Goal: Task Accomplishment & Management: Manage account settings

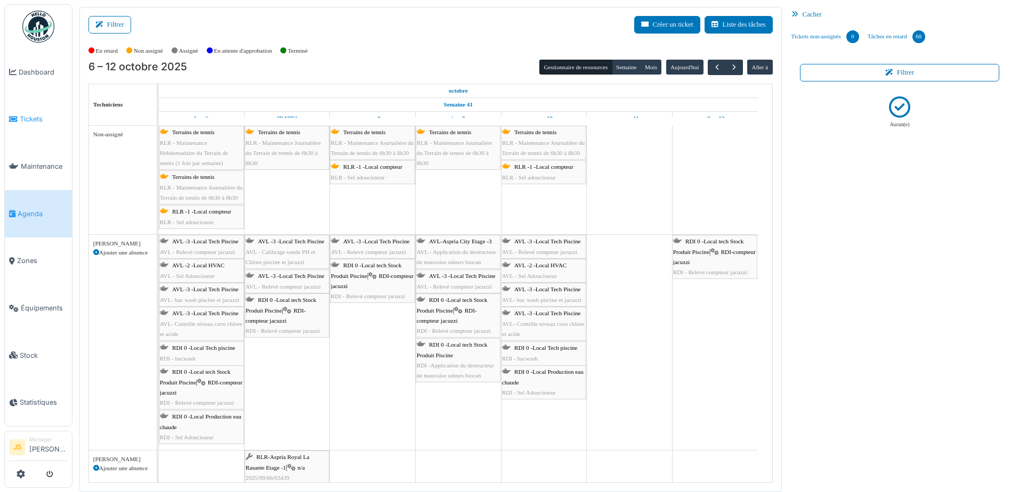
scroll to position [258, 0]
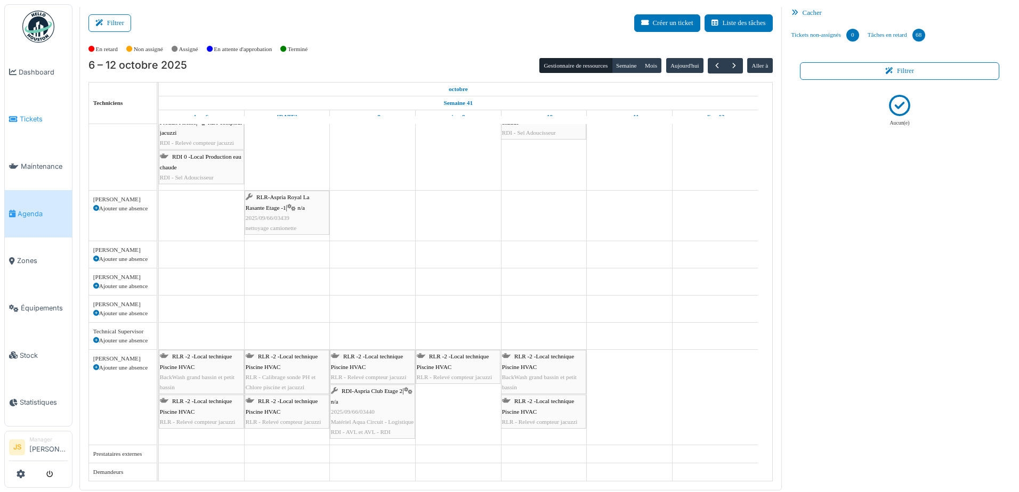
click at [19, 118] on li "Tickets" at bounding box center [38, 119] width 59 height 10
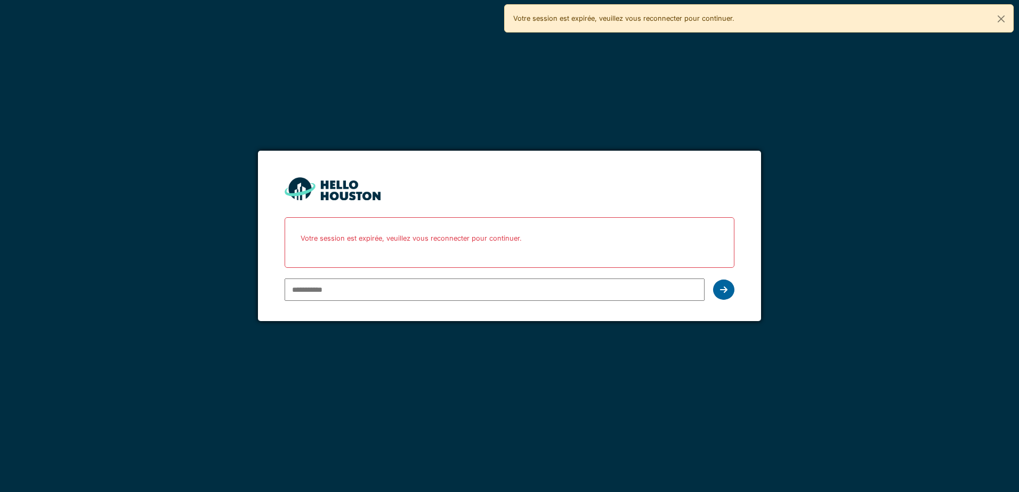
type input "**********"
click at [720, 289] on icon at bounding box center [723, 290] width 7 height 9
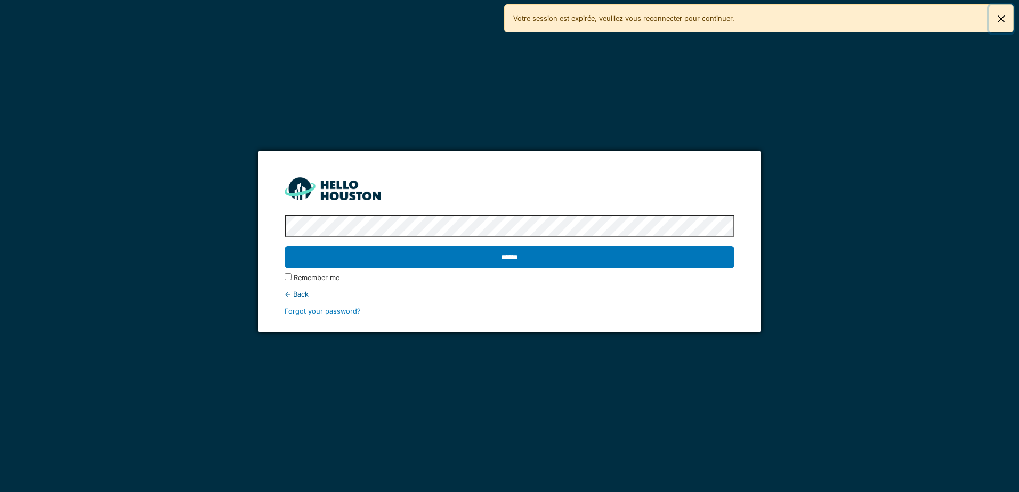
click at [1002, 18] on button "Close" at bounding box center [1001, 19] width 24 height 28
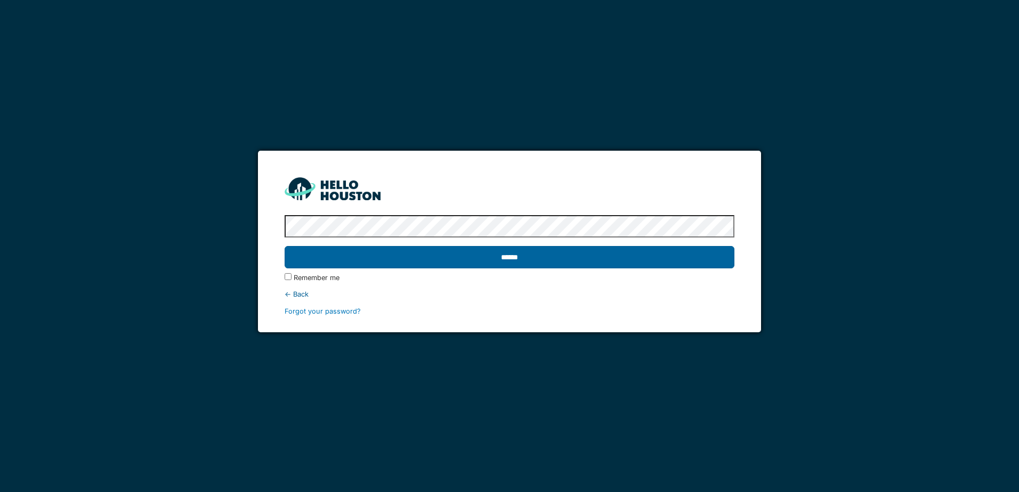
click at [476, 254] on input "******" at bounding box center [508, 257] width 449 height 22
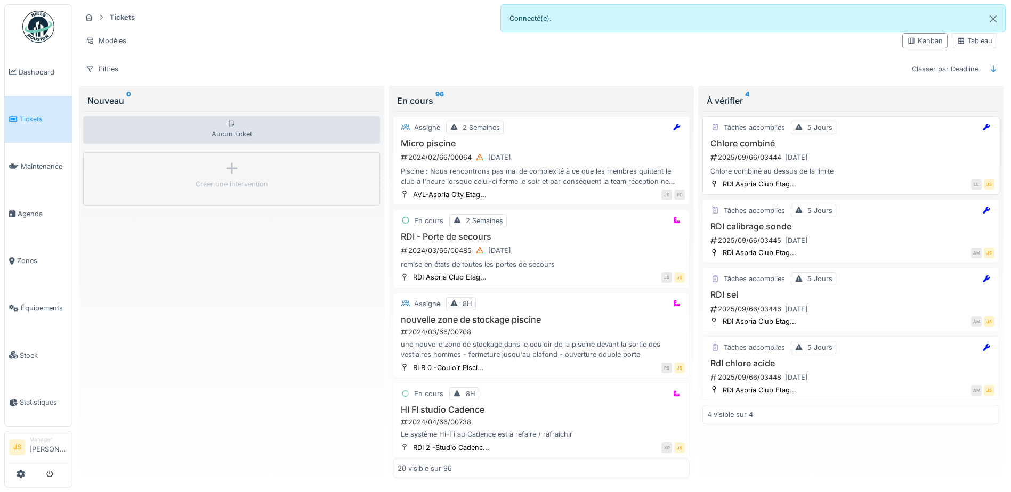
drag, startPoint x: 766, startPoint y: 166, endPoint x: 758, endPoint y: 148, distance: 19.8
click at [758, 148] on h3 "Chlore combiné" at bounding box center [850, 144] width 287 height 10
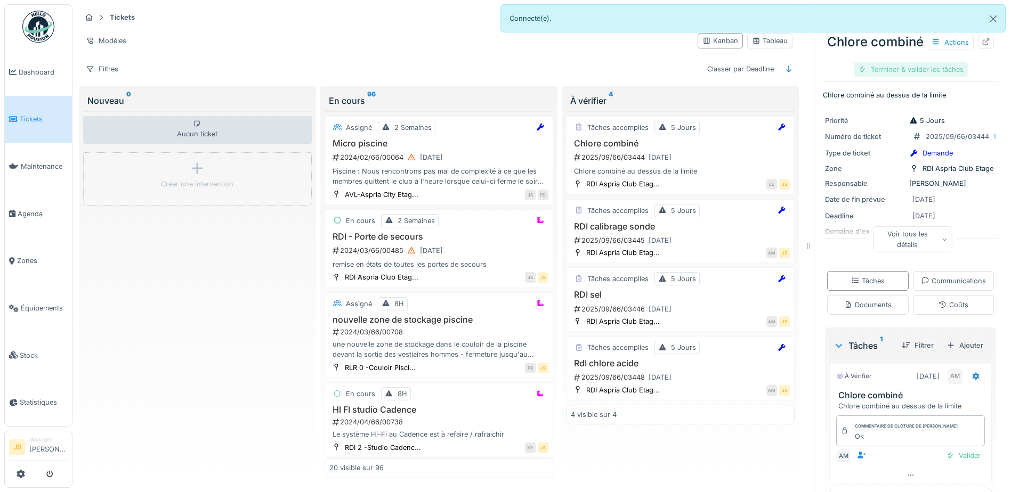
click at [919, 77] on div "Terminer & valider les tâches" at bounding box center [910, 69] width 114 height 14
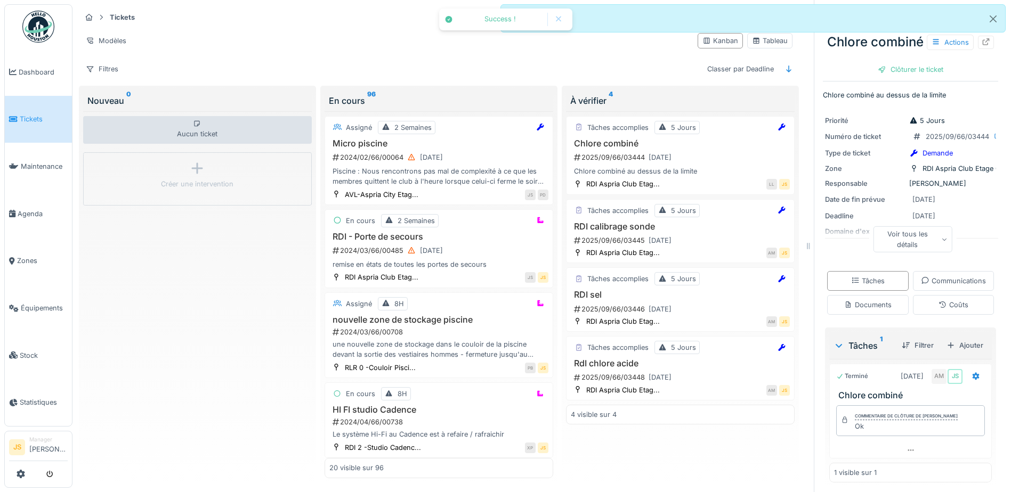
click at [915, 77] on div "Clôturer le ticket" at bounding box center [910, 69] width 74 height 14
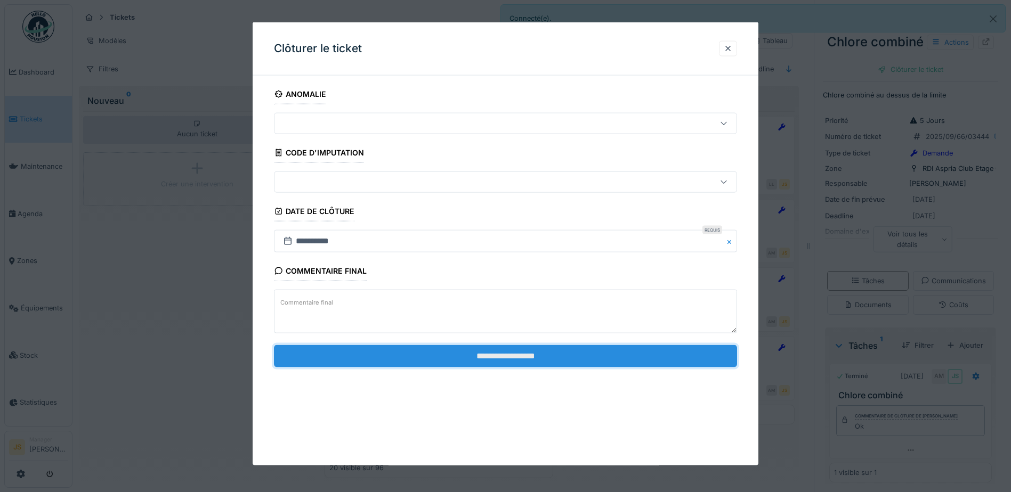
click at [458, 357] on input "**********" at bounding box center [505, 356] width 463 height 22
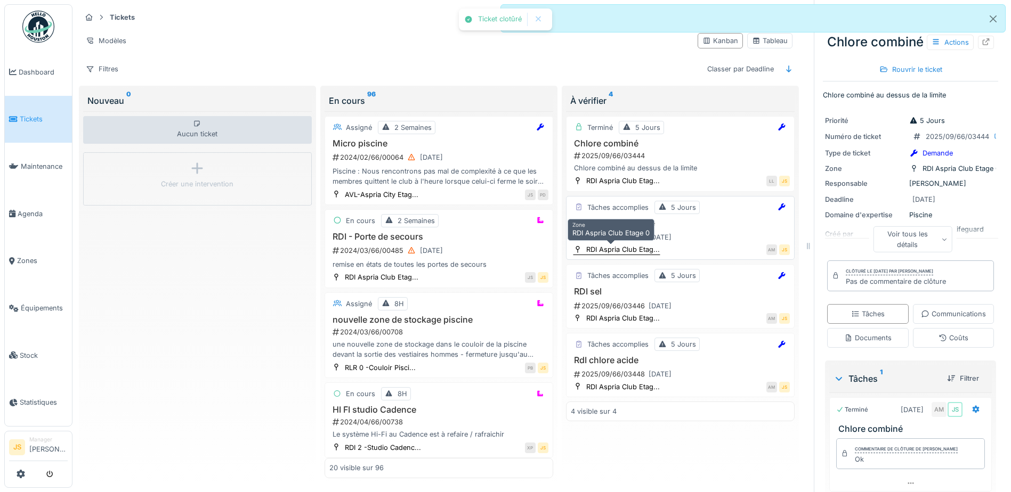
click at [604, 248] on div "RDI Aspria Club Etag..." at bounding box center [623, 250] width 74 height 10
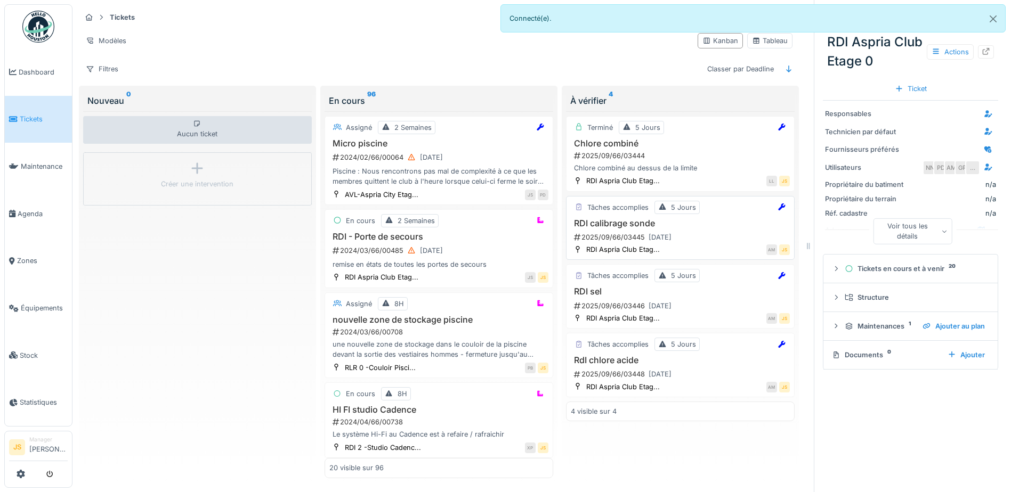
click at [597, 227] on h3 "RDI calibrage sonde" at bounding box center [680, 223] width 219 height 10
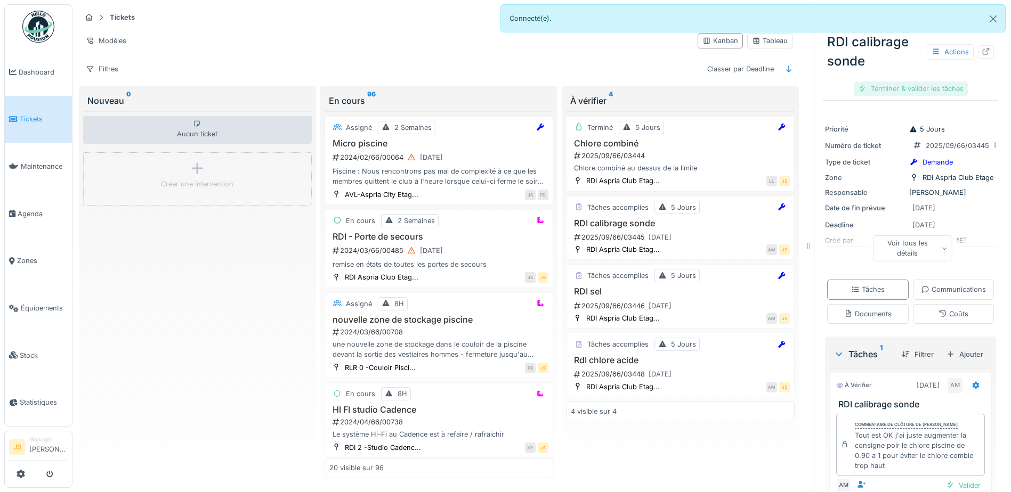
click at [890, 87] on div "Terminer & valider les tâches" at bounding box center [910, 89] width 114 height 14
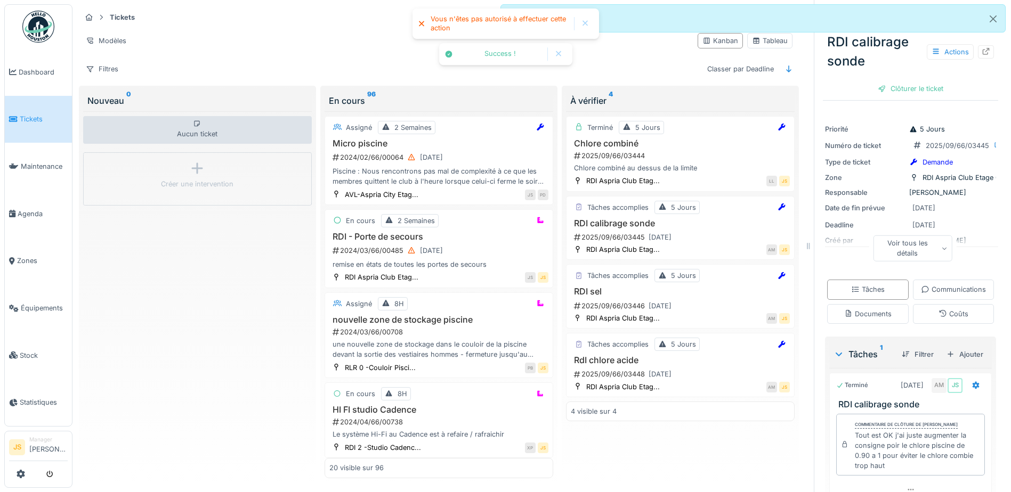
click at [890, 87] on div "Clôturer le ticket" at bounding box center [910, 89] width 74 height 14
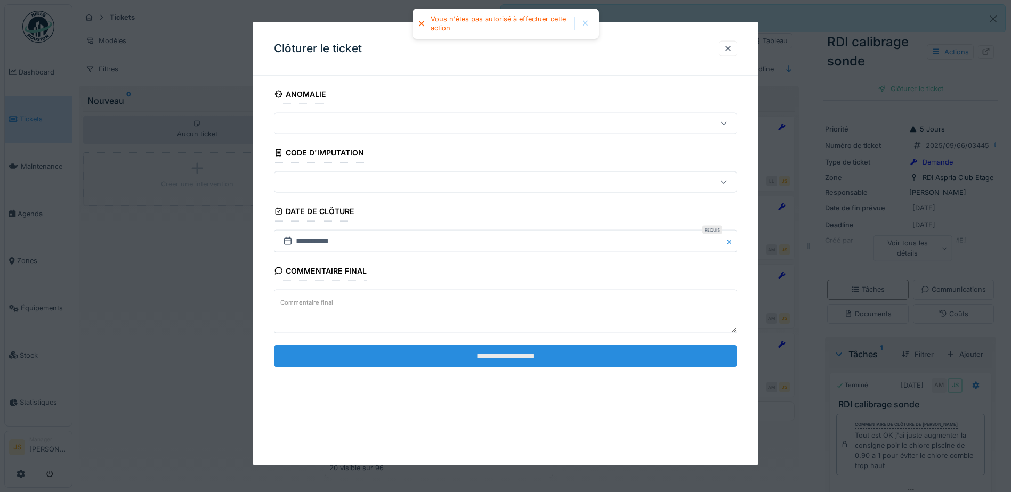
click at [582, 357] on input "**********" at bounding box center [505, 356] width 463 height 22
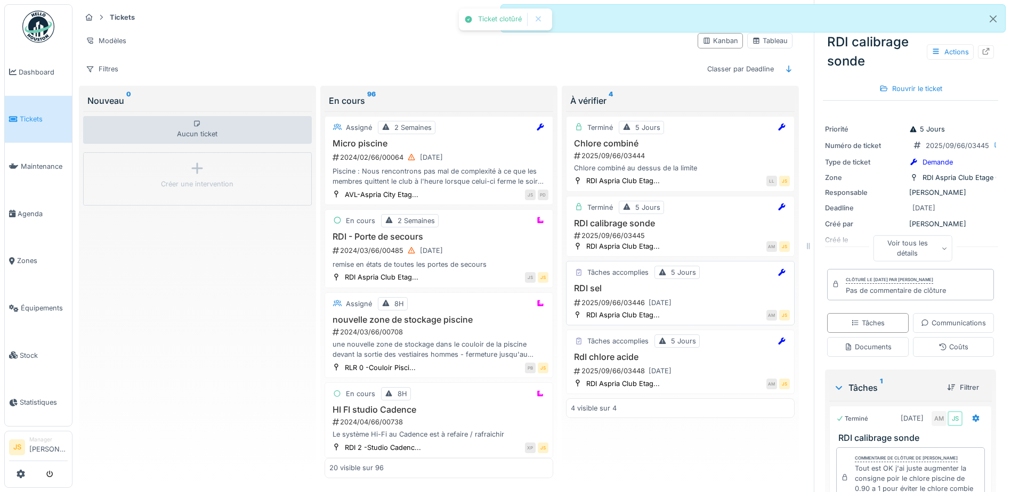
click at [617, 295] on div "RDI sel 2025/09/66/03446 12/09/2025" at bounding box center [680, 296] width 219 height 26
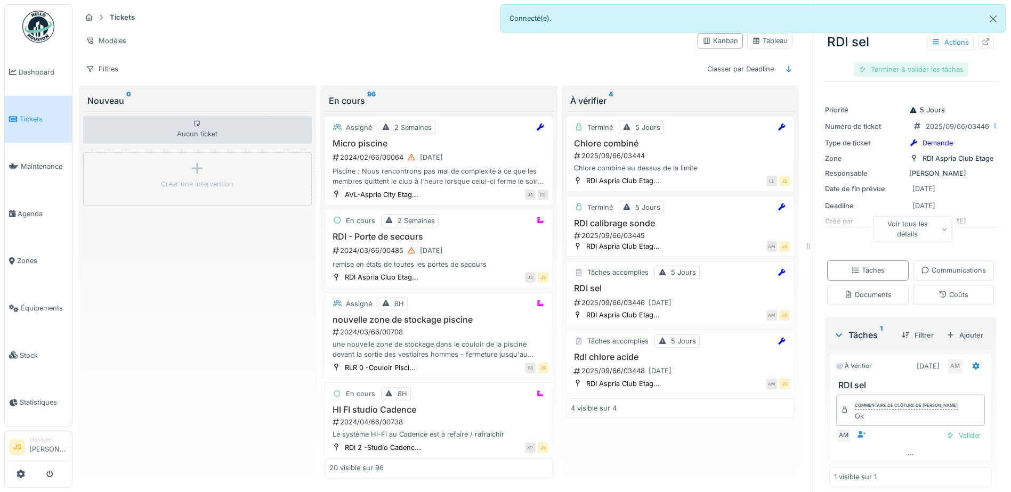
click at [918, 69] on div "Terminer & valider les tâches" at bounding box center [910, 69] width 114 height 14
click at [914, 66] on div "Clôturer le ticket" at bounding box center [910, 69] width 74 height 14
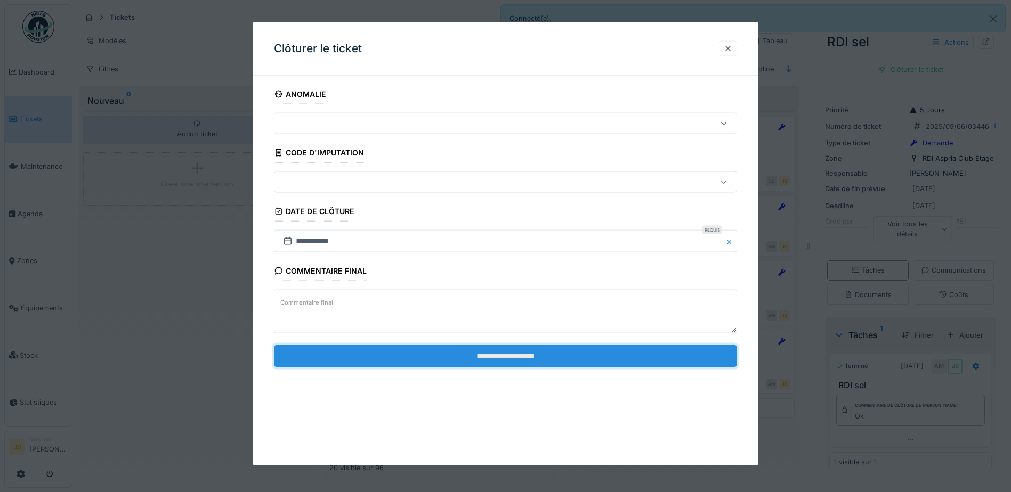
click at [564, 360] on input "**********" at bounding box center [505, 356] width 463 height 22
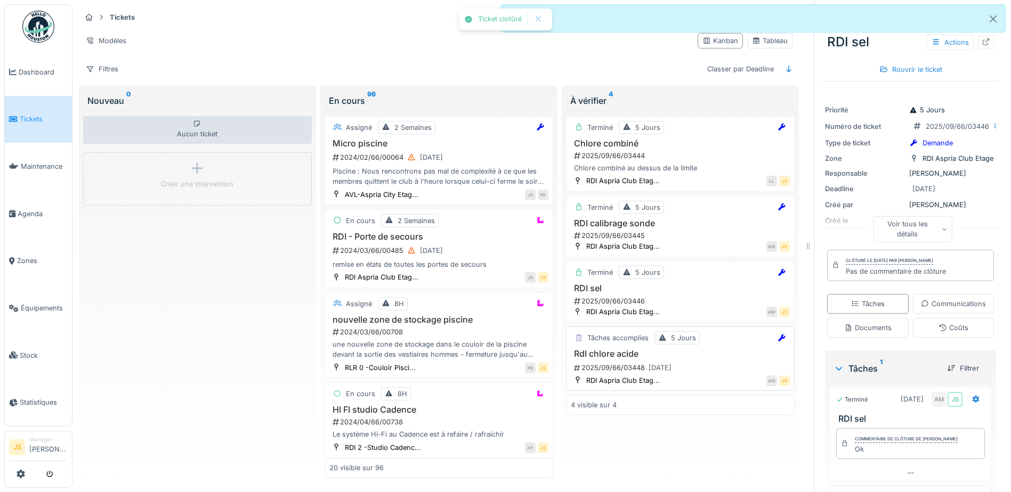
click at [617, 349] on h3 "RdI chlore acide" at bounding box center [680, 354] width 219 height 10
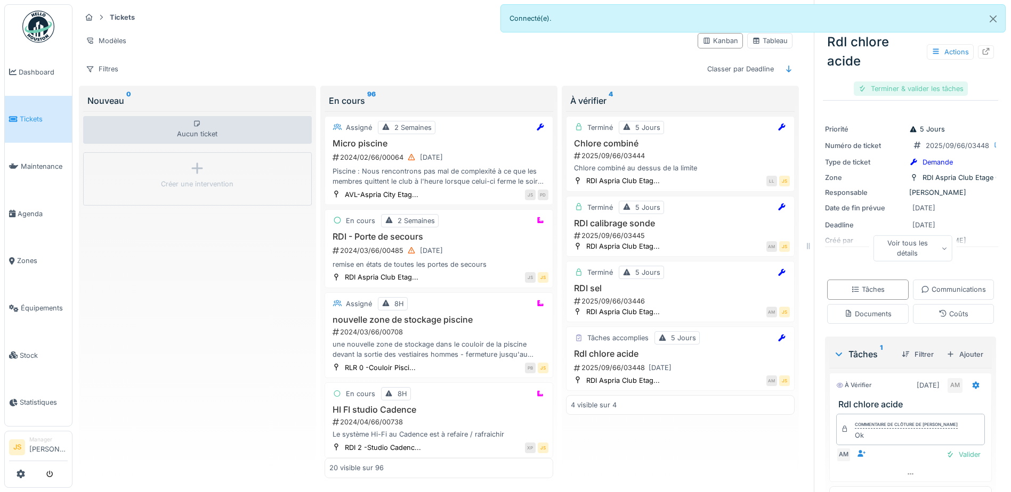
click at [919, 91] on div "Terminer & valider les tâches" at bounding box center [910, 89] width 114 height 14
click at [919, 91] on div "Clôturer le ticket" at bounding box center [910, 89] width 74 height 14
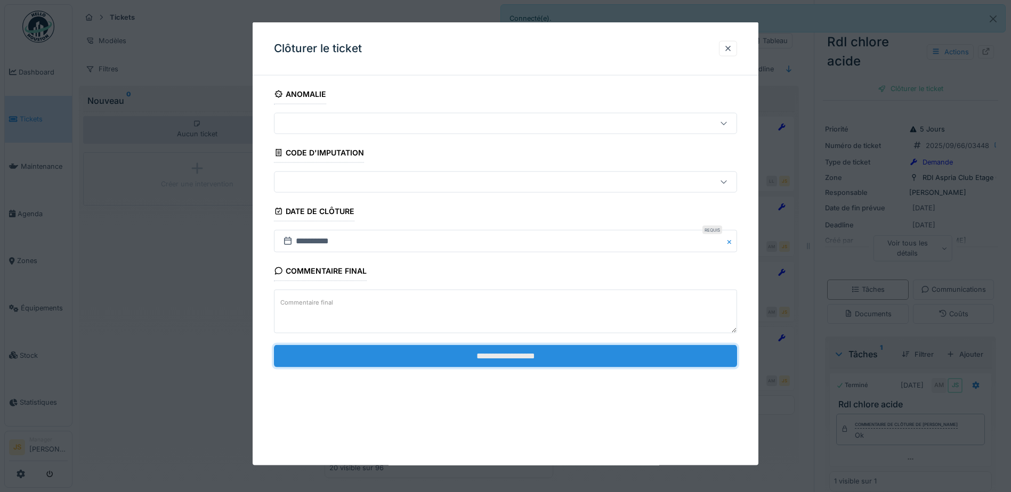
click at [544, 356] on input "**********" at bounding box center [505, 356] width 463 height 22
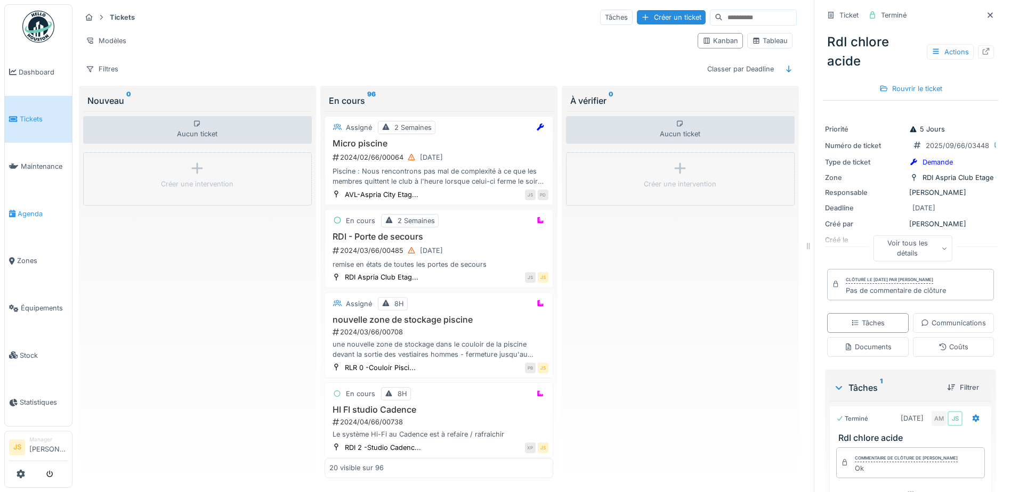
click at [34, 213] on span "Agenda" at bounding box center [43, 214] width 50 height 10
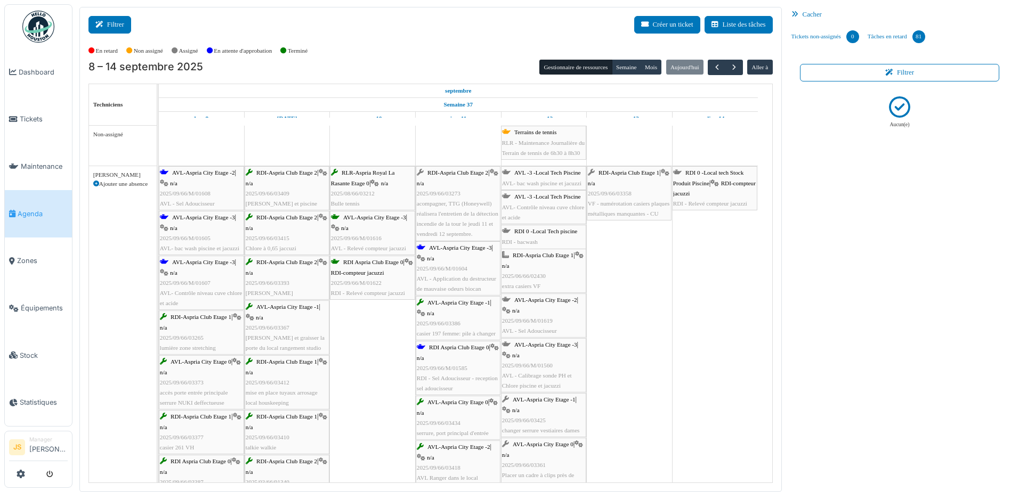
click at [119, 22] on button "Filtrer" at bounding box center [109, 25] width 43 height 18
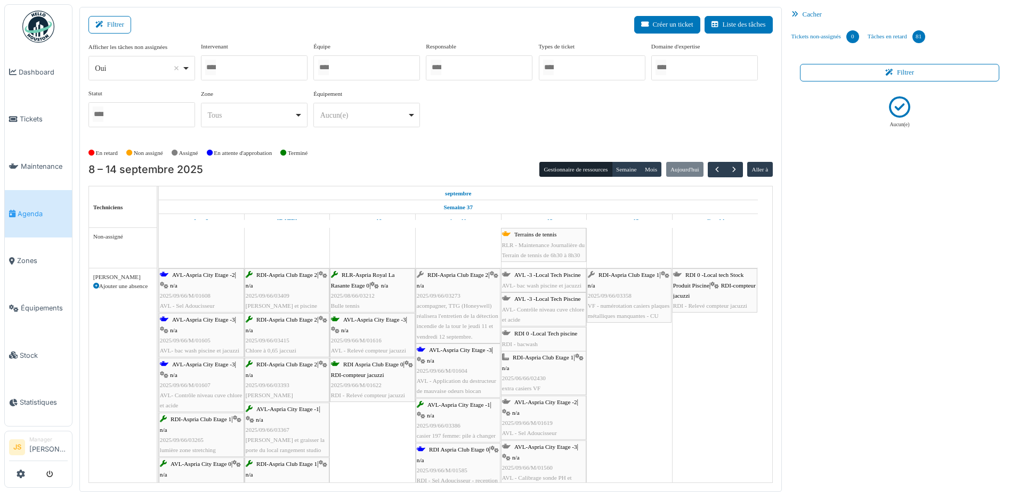
click at [253, 58] on div at bounding box center [254, 67] width 107 height 25
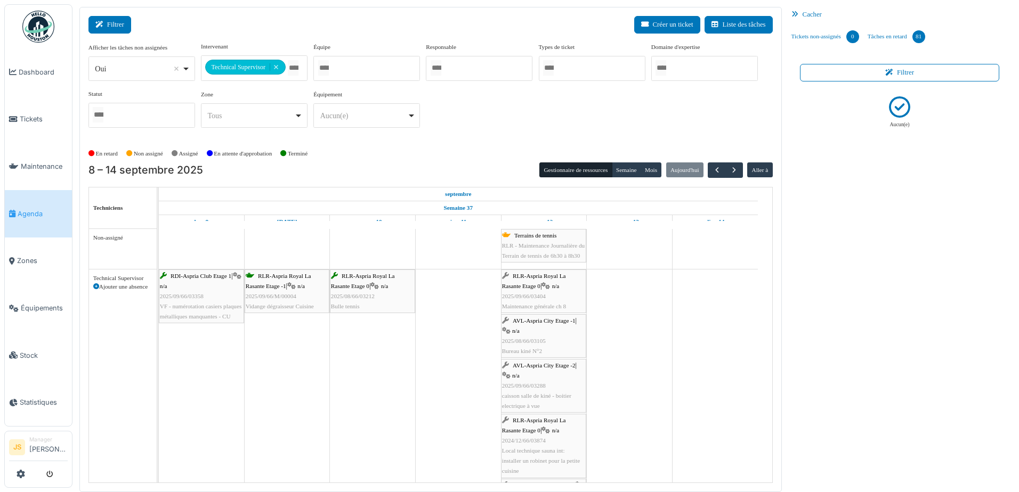
click at [108, 26] on button "Filtrer" at bounding box center [109, 25] width 43 height 18
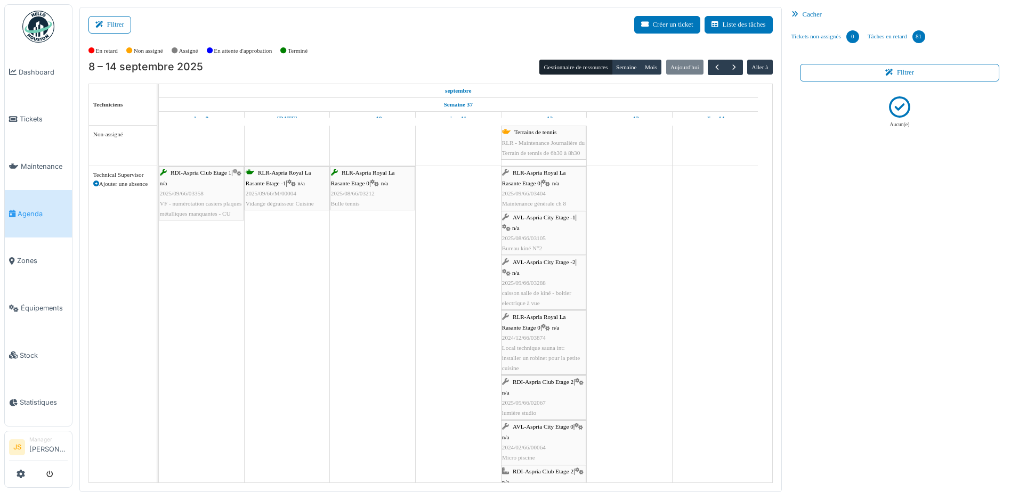
click at [543, 232] on div "AVL-Aspria City Etage -1 | n/a 2025/08/66/03105 Bureau kiné N°2" at bounding box center [543, 233] width 83 height 41
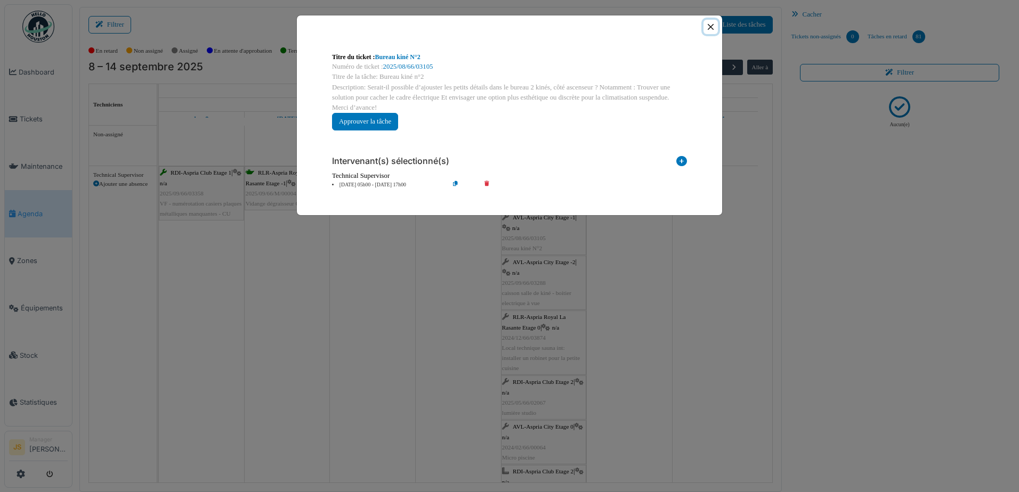
click at [709, 23] on button "Close" at bounding box center [710, 27] width 14 height 14
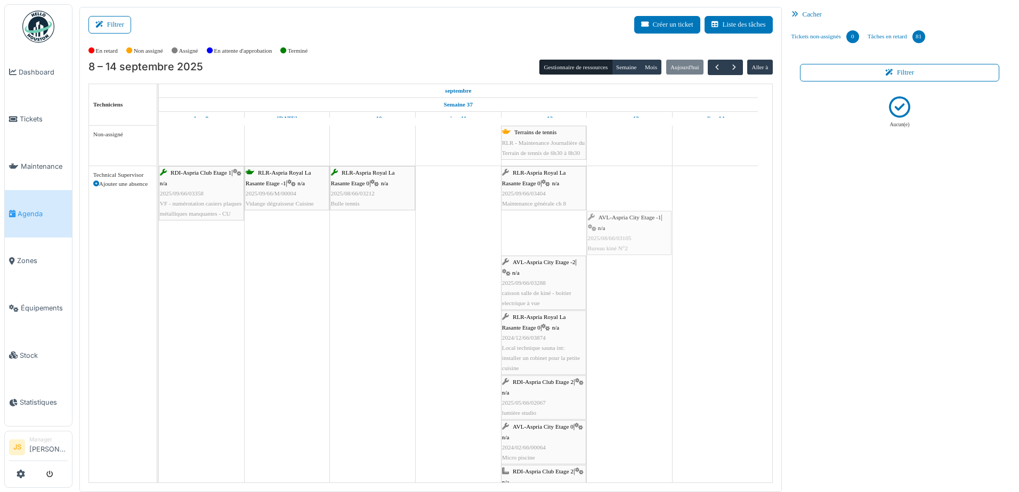
drag, startPoint x: 547, startPoint y: 250, endPoint x: 592, endPoint y: 241, distance: 46.2
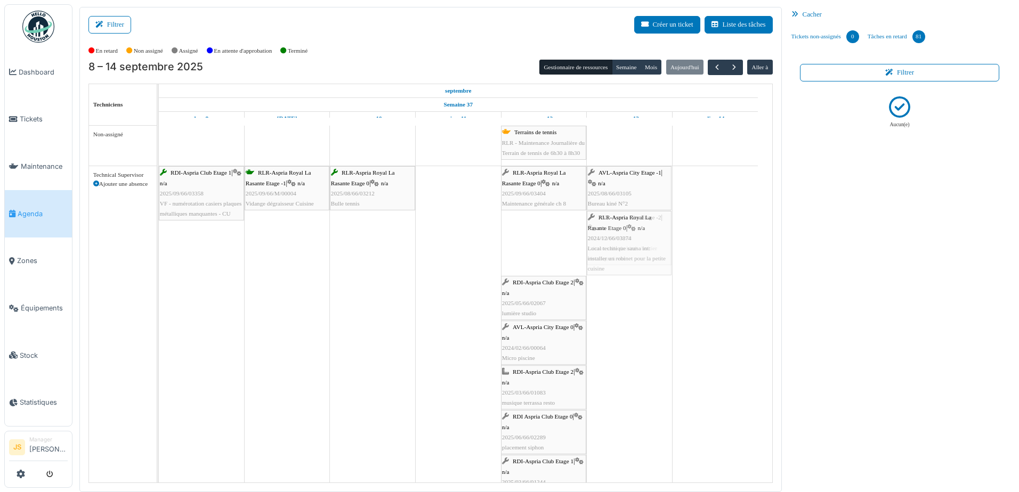
drag, startPoint x: 536, startPoint y: 235, endPoint x: 657, endPoint y: 230, distance: 121.0
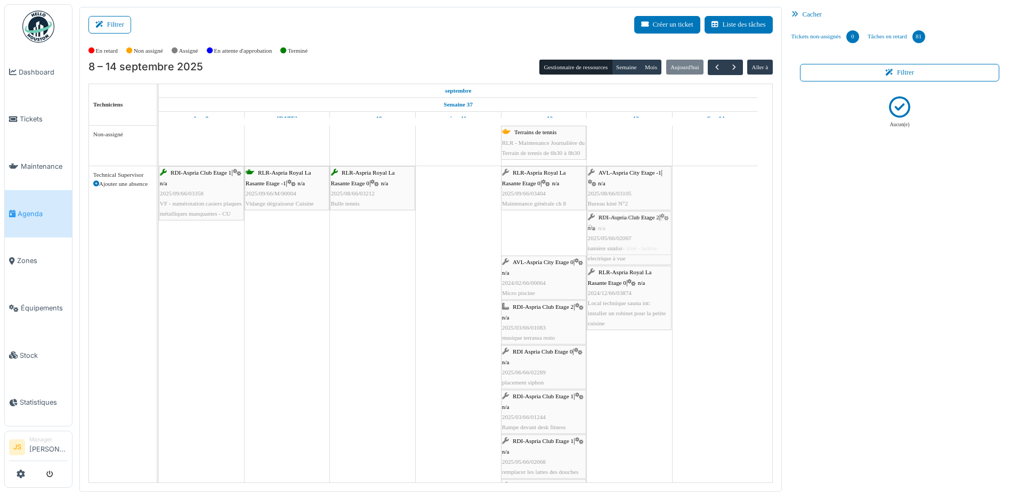
drag, startPoint x: 540, startPoint y: 230, endPoint x: 659, endPoint y: 231, distance: 119.3
drag, startPoint x: 577, startPoint y: 229, endPoint x: 639, endPoint y: 225, distance: 61.9
drag, startPoint x: 547, startPoint y: 226, endPoint x: 596, endPoint y: 226, distance: 49.0
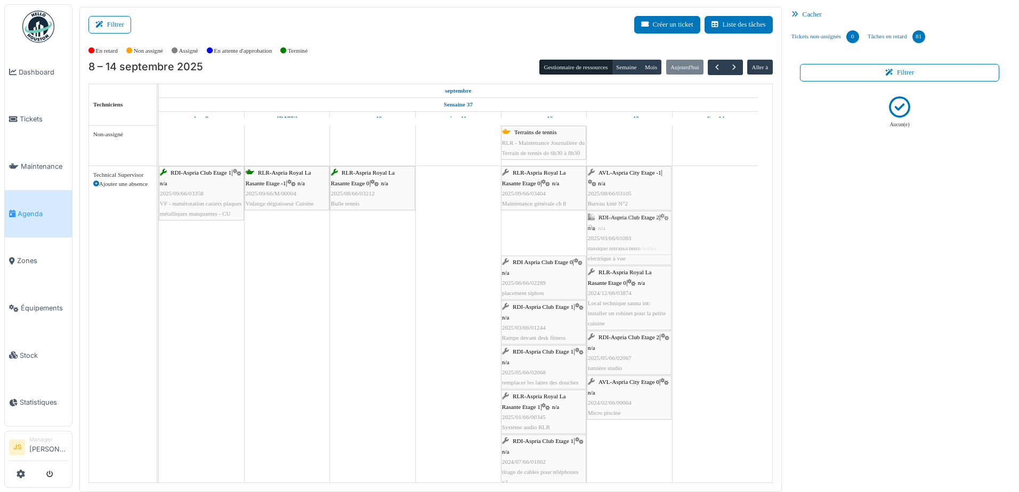
drag, startPoint x: 561, startPoint y: 226, endPoint x: 623, endPoint y: 223, distance: 61.9
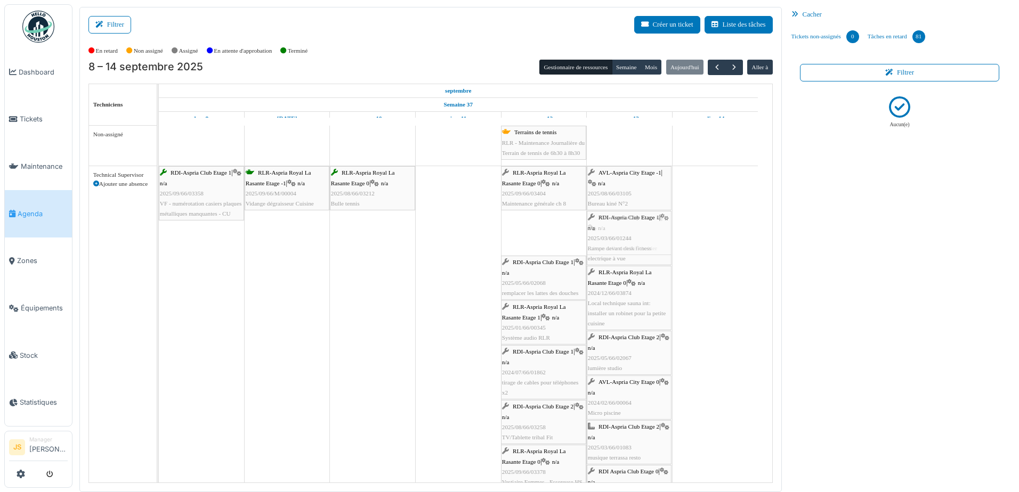
drag, startPoint x: 546, startPoint y: 234, endPoint x: 610, endPoint y: 234, distance: 64.5
drag, startPoint x: 518, startPoint y: 235, endPoint x: 590, endPoint y: 236, distance: 71.4
click at [159, 236] on div "RDI-Aspria Club Etage 1 | n/a 2025/09/66/03358 VF - numérotation casiers plaque…" at bounding box center [159, 497] width 0 height 662
drag, startPoint x: 571, startPoint y: 235, endPoint x: 624, endPoint y: 235, distance: 52.7
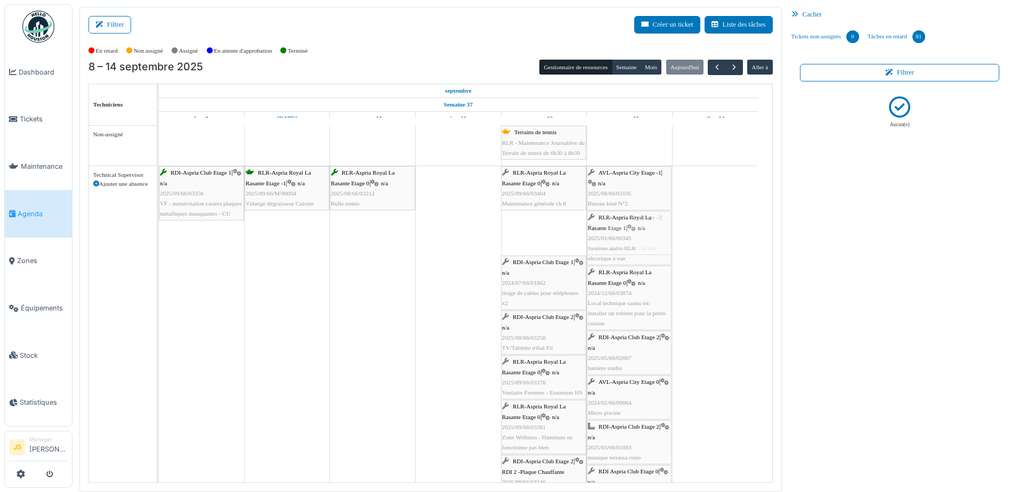
click at [159, 235] on div "RDI-Aspria Club Etage 1 | n/a 2025/09/66/03358 VF - numérotation casiers plaque…" at bounding box center [159, 474] width 0 height 617
drag, startPoint x: 606, startPoint y: 238, endPoint x: 625, endPoint y: 237, distance: 19.2
click at [159, 237] on div "RDI-Aspria Club Etage 1 | n/a 2025/09/66/03358 VF - numérotation casiers plaque…" at bounding box center [159, 452] width 0 height 573
drag, startPoint x: 548, startPoint y: 235, endPoint x: 622, endPoint y: 235, distance: 74.0
click at [159, 235] on div "RDI-Aspria Club Etage 1 | n/a 2025/09/66/03358 VF - numérotation casiers plaque…" at bounding box center [159, 435] width 0 height 538
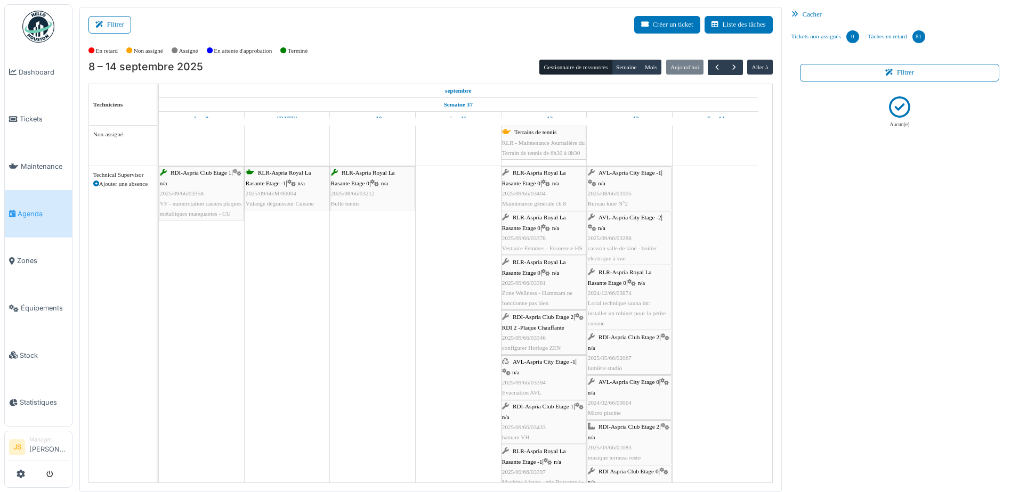
click at [530, 295] on span "Zone Wellness - Hammam ne fonctionne pas bien" at bounding box center [537, 298] width 70 height 17
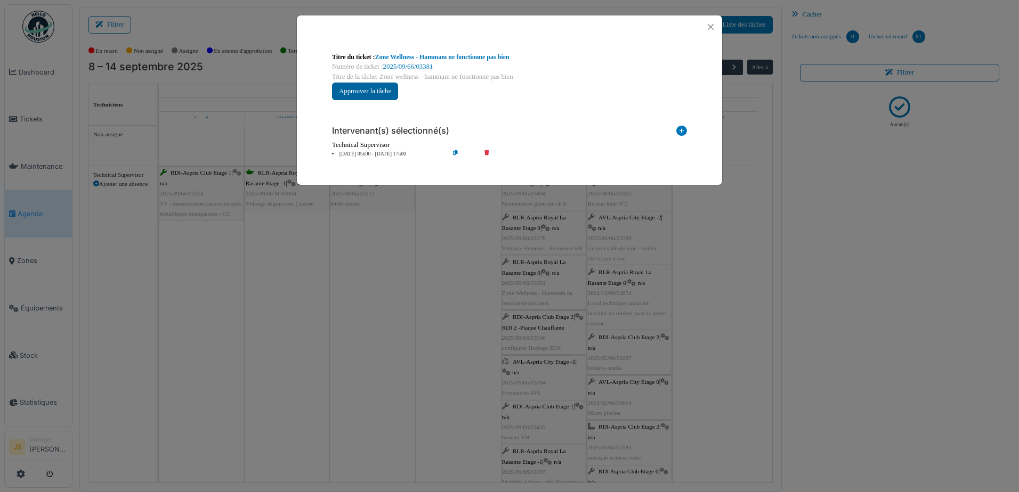
click at [382, 95] on button "Approuver la tâche" at bounding box center [365, 92] width 66 height 18
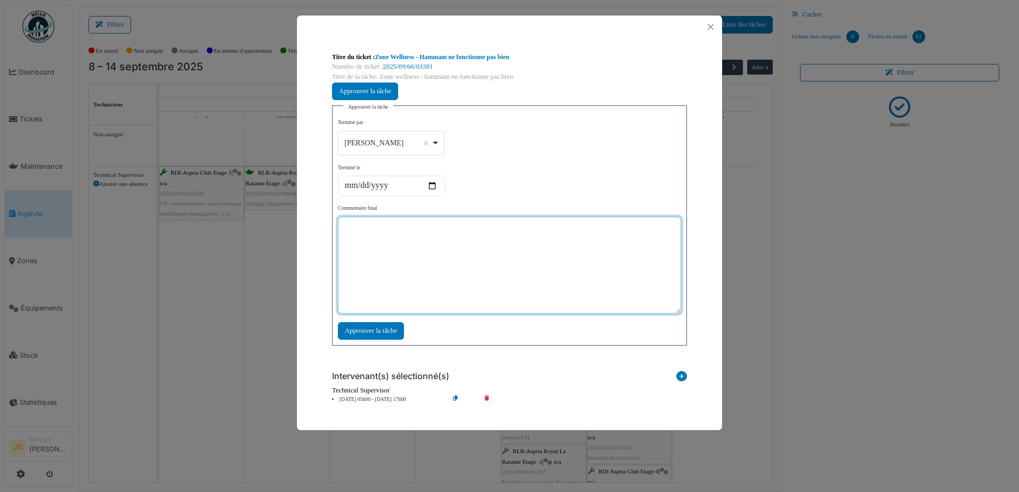
click at [439, 264] on textarea at bounding box center [509, 265] width 343 height 97
type textarea "**********"
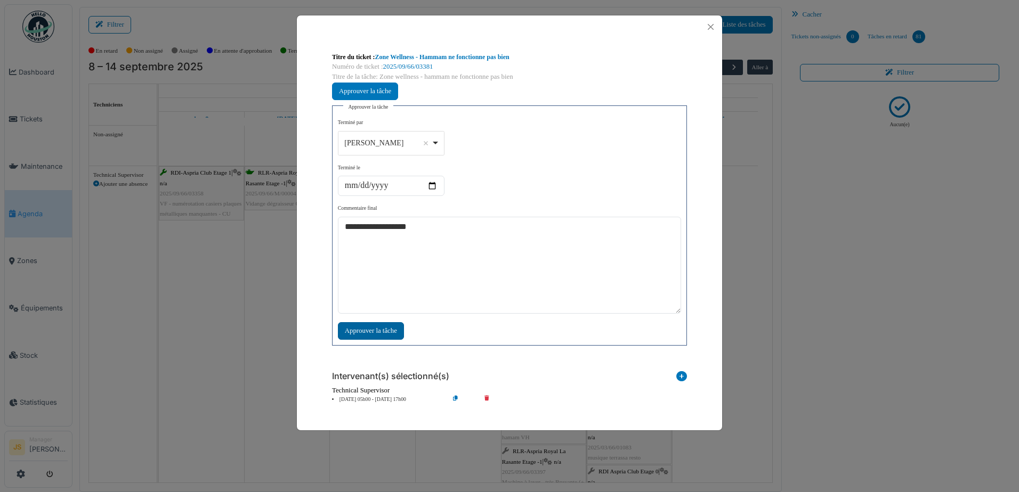
click at [385, 329] on div "Approuver la tâche" at bounding box center [371, 331] width 66 height 18
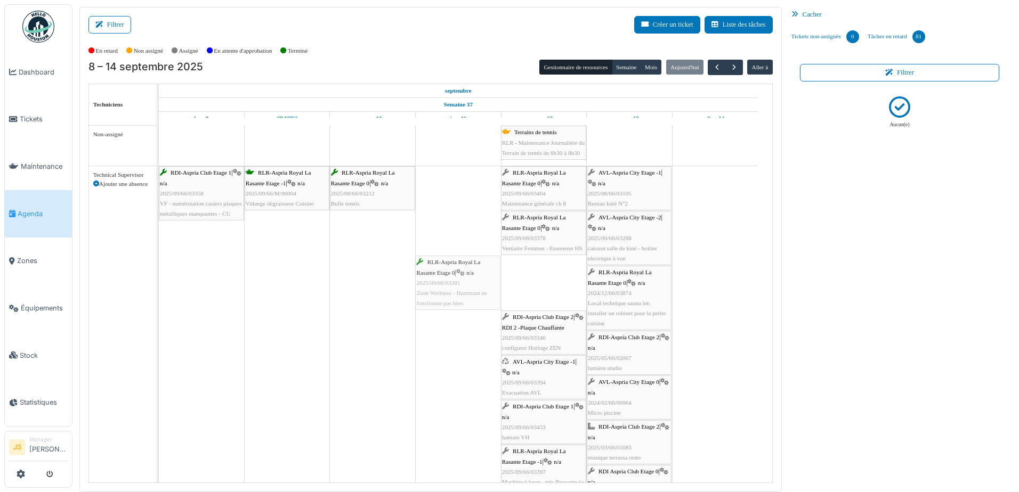
drag, startPoint x: 553, startPoint y: 289, endPoint x: 481, endPoint y: 290, distance: 71.9
click at [159, 290] on div "RDI-Aspria Club Etage 1 | n/a 2025/09/66/03358 VF - numérotation casiers plaque…" at bounding box center [159, 457] width 0 height 583
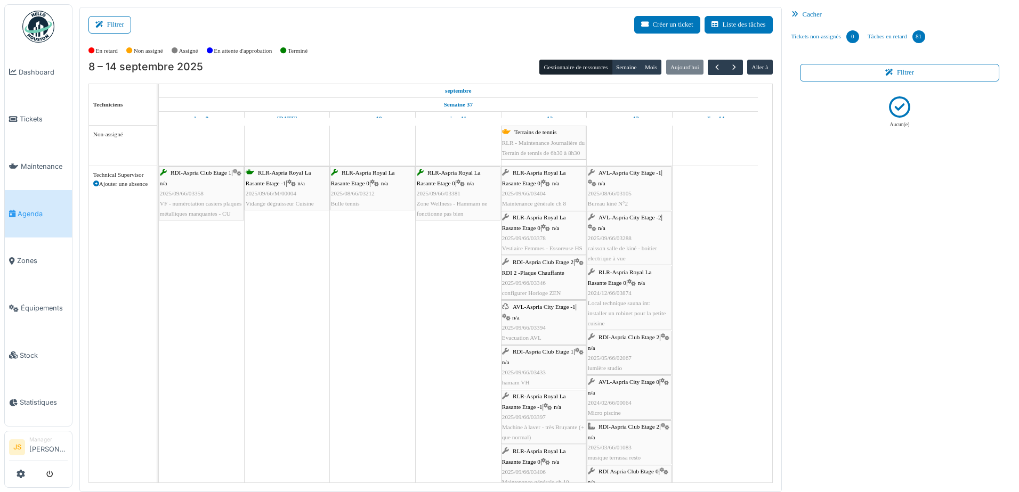
click at [540, 321] on div "AVL-Aspria City Etage -1 | n/a 2025/09/66/03394 Evacuation AVL" at bounding box center [543, 322] width 83 height 41
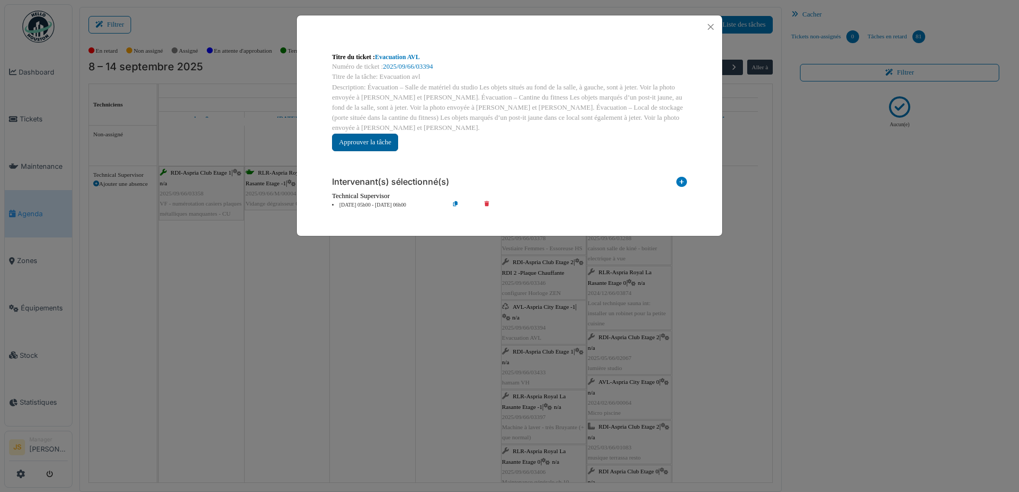
click at [372, 134] on button "Approuver la tâche" at bounding box center [365, 143] width 66 height 18
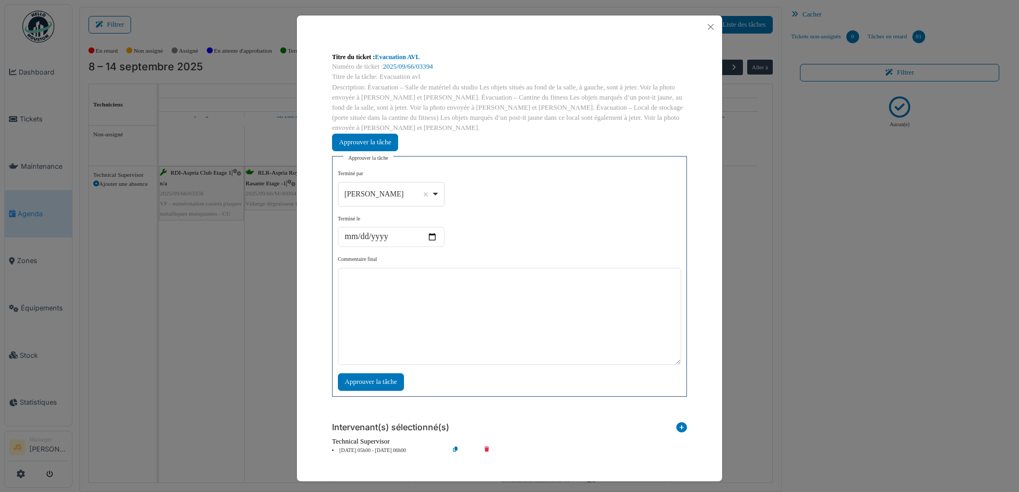
click at [438, 186] on div "Alexandre Michailidis Remove item" at bounding box center [390, 193] width 97 height 15
select select "****"
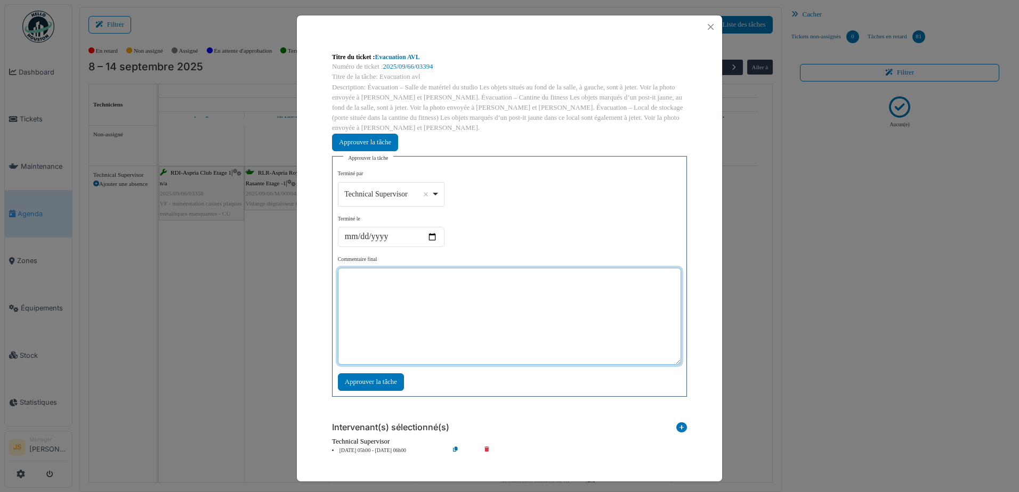
click at [413, 325] on textarea at bounding box center [509, 316] width 343 height 97
type textarea "**"
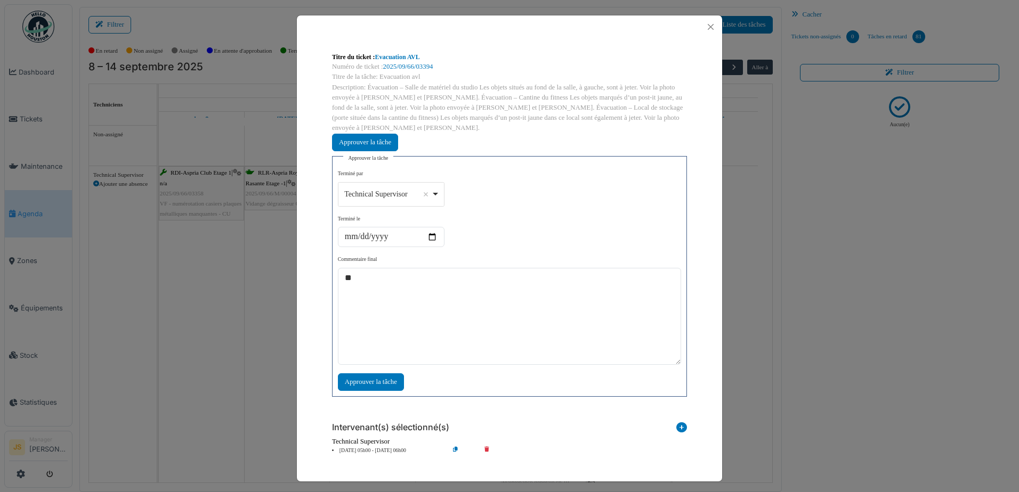
click at [372, 362] on div "**********" at bounding box center [509, 280] width 343 height 221
click at [373, 373] on div "Approuver la tâche" at bounding box center [371, 382] width 66 height 18
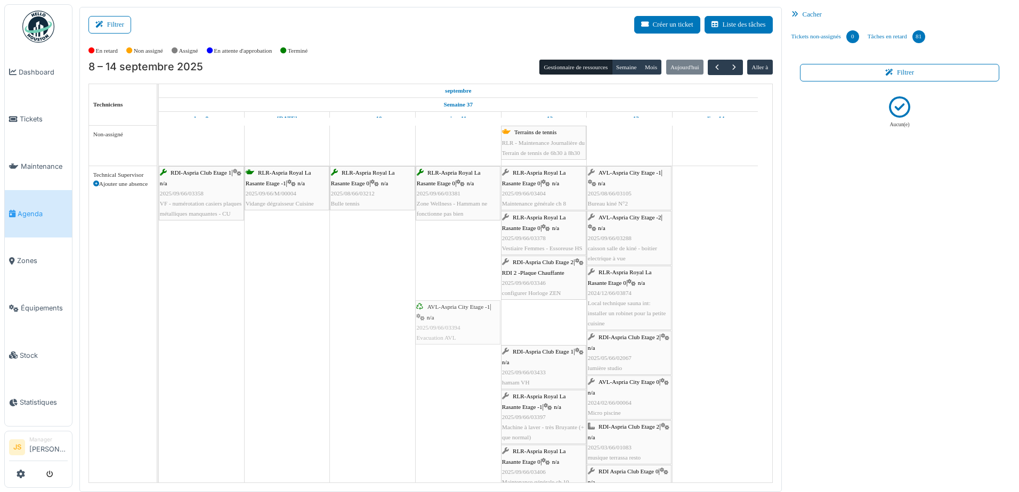
drag, startPoint x: 533, startPoint y: 320, endPoint x: 469, endPoint y: 320, distance: 64.5
click at [159, 320] on div "RDI-Aspria Club Etage 1 | n/a 2025/09/66/03358 VF - numérotation casiers plaque…" at bounding box center [159, 457] width 0 height 583
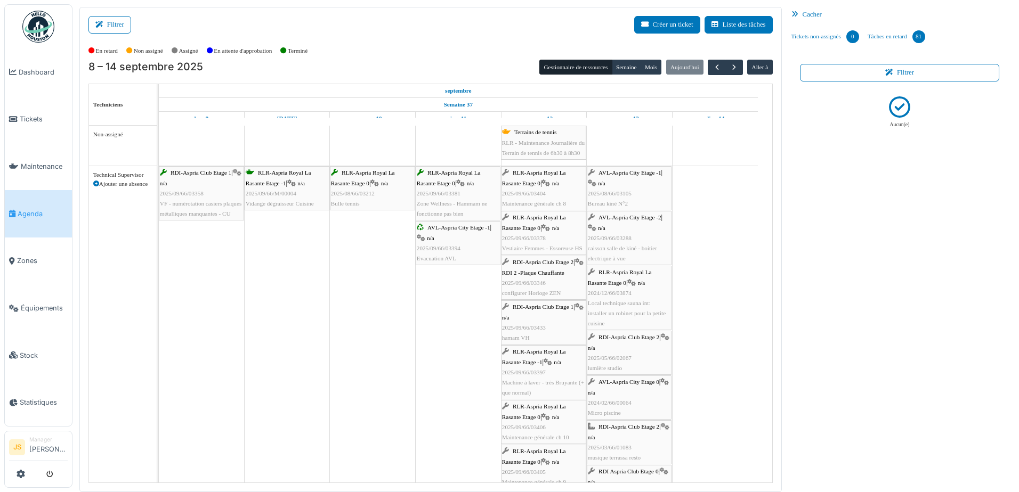
click at [554, 327] on div "RDI-Aspria Club Etage 1 | n/a 2025/09/66/03433 hamam VH" at bounding box center [543, 322] width 83 height 41
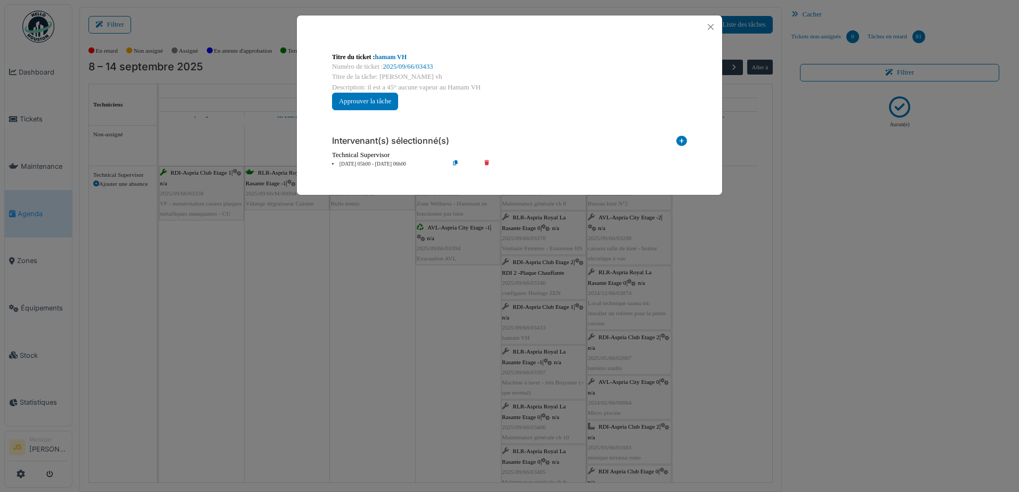
click at [516, 327] on div "**********" at bounding box center [509, 246] width 1019 height 492
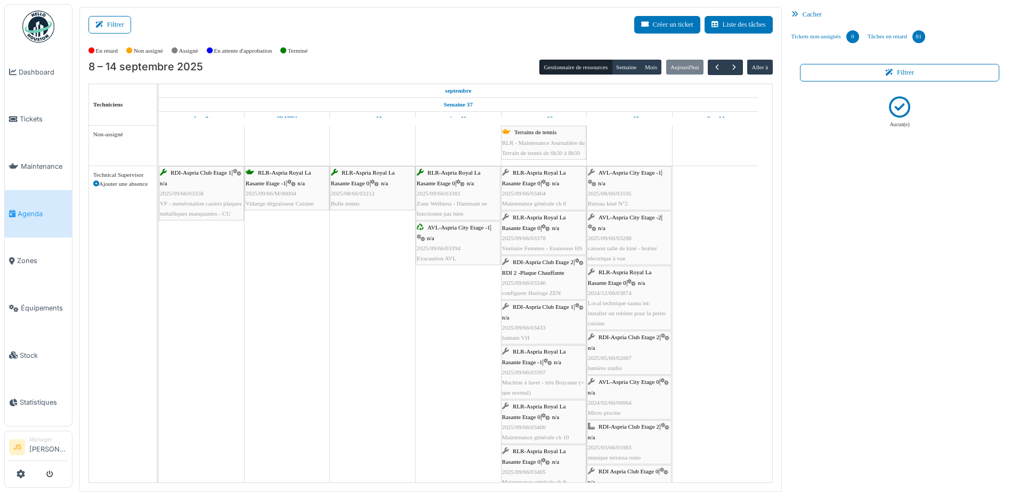
click at [509, 317] on span "n/a" at bounding box center [505, 317] width 7 height 6
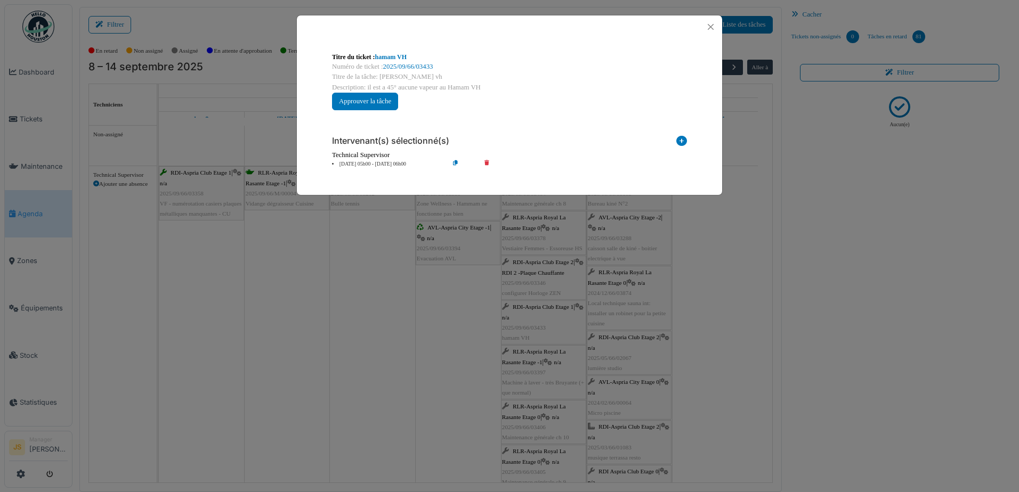
click at [486, 162] on icon at bounding box center [494, 164] width 30 height 8
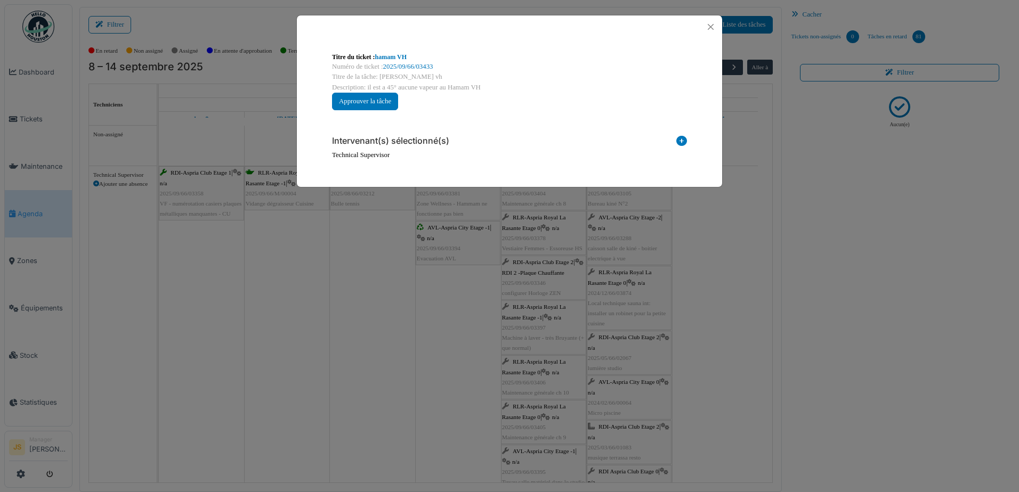
click at [684, 138] on icon at bounding box center [681, 143] width 11 height 14
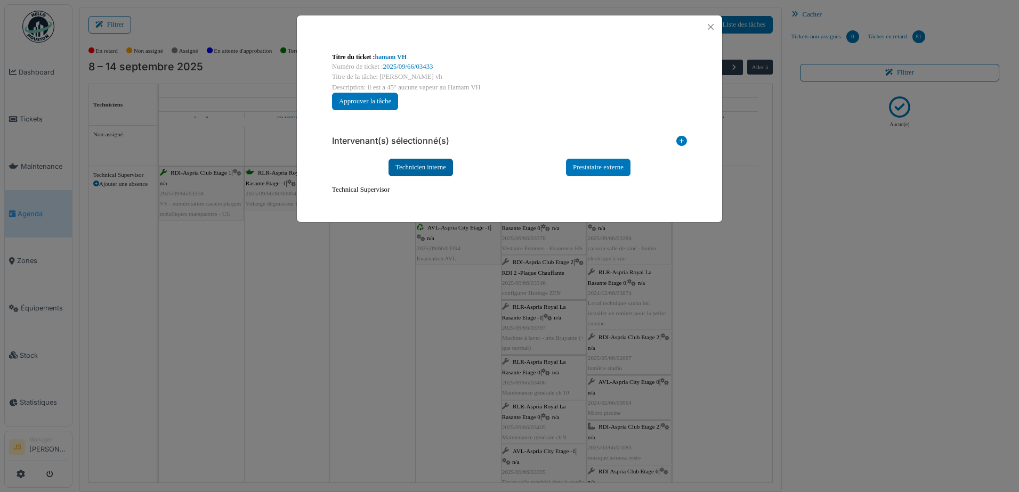
click at [427, 165] on div "Technicien interne" at bounding box center [420, 168] width 64 height 18
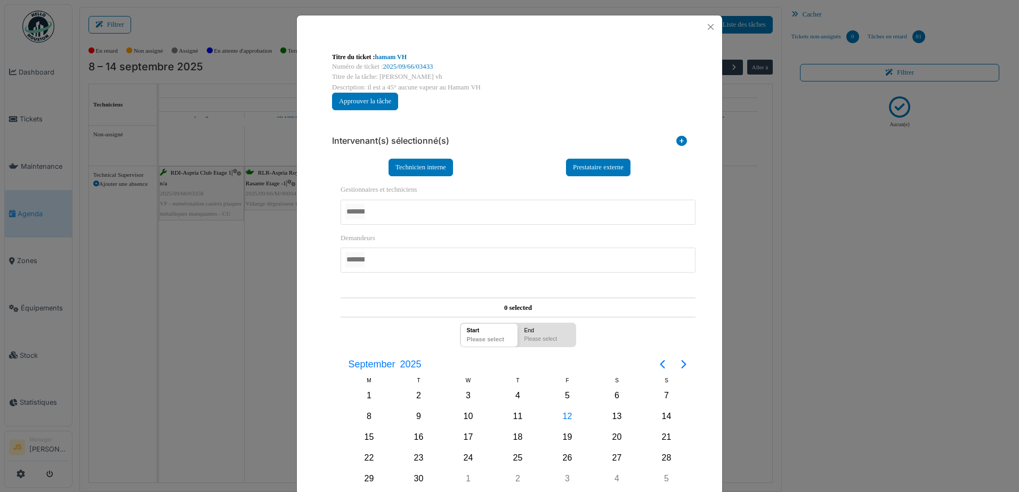
click at [390, 200] on div at bounding box center [517, 212] width 355 height 25
click at [310, 233] on div "**********" at bounding box center [509, 305] width 425 height 535
click at [562, 414] on div "12" at bounding box center [567, 417] width 16 height 16
click at [563, 416] on div "12" at bounding box center [567, 417] width 16 height 16
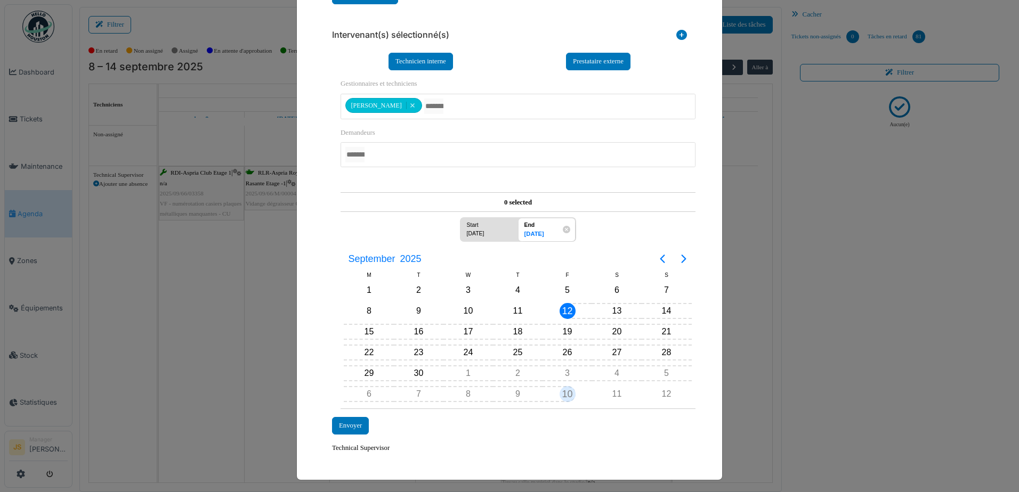
scroll to position [109, 0]
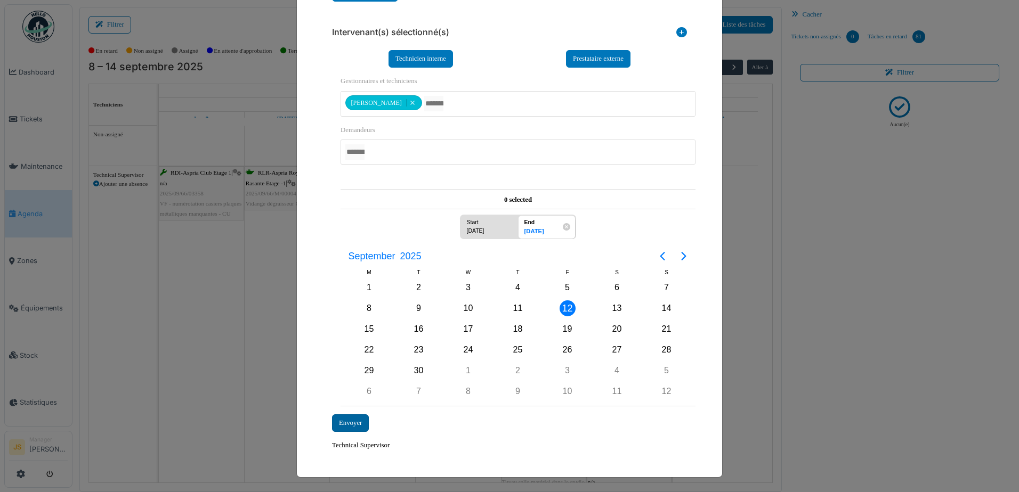
click at [343, 424] on div "Envoyer" at bounding box center [350, 423] width 37 height 18
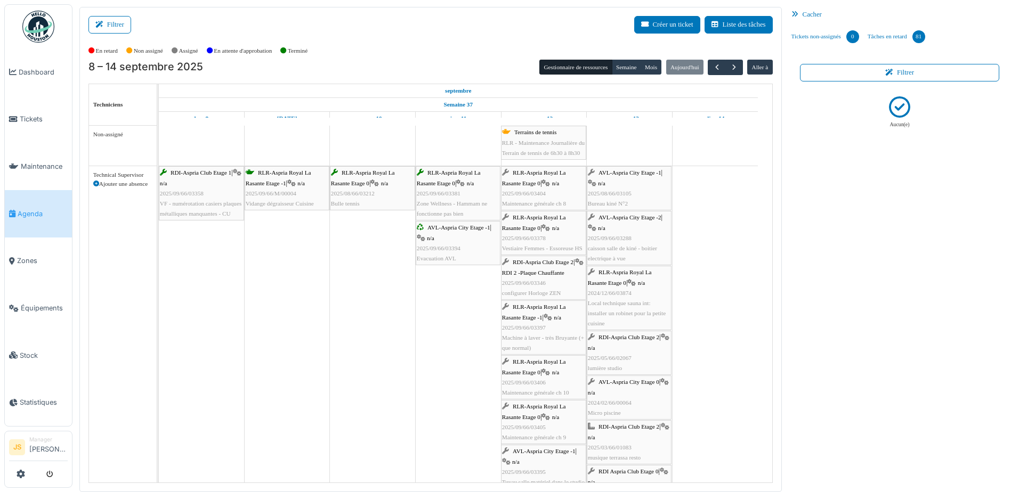
click at [563, 340] on span "Machine à laver - très Bruyante (+ que normal)" at bounding box center [543, 343] width 82 height 17
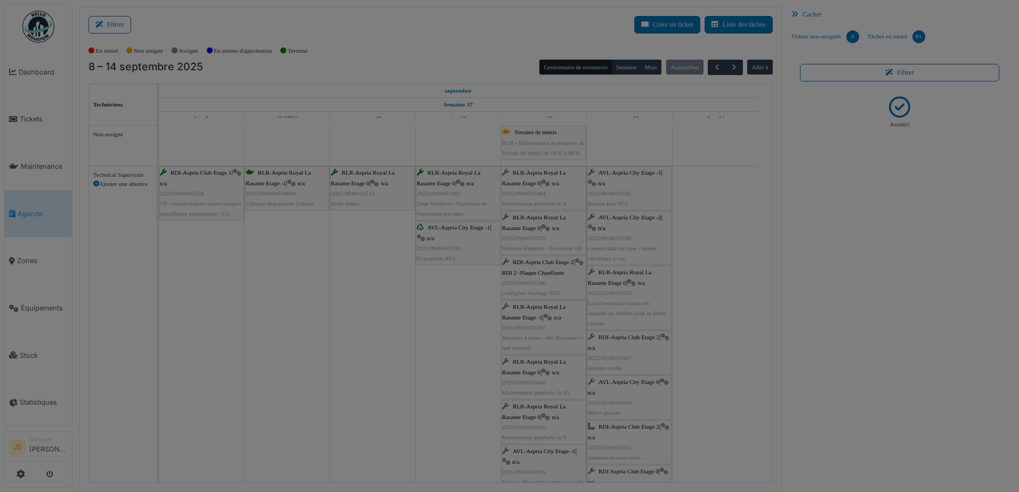
scroll to position [0, 0]
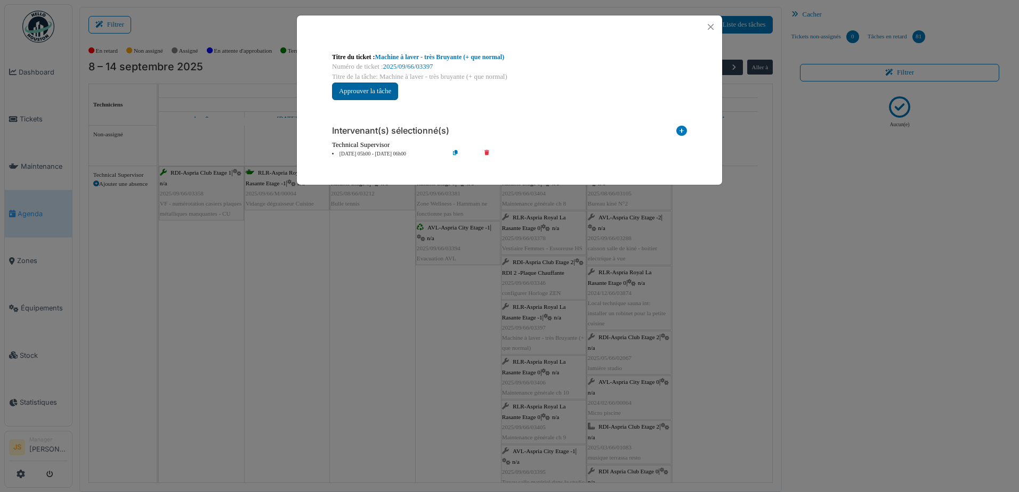
click at [389, 83] on button "Approuver la tâche" at bounding box center [365, 92] width 66 height 18
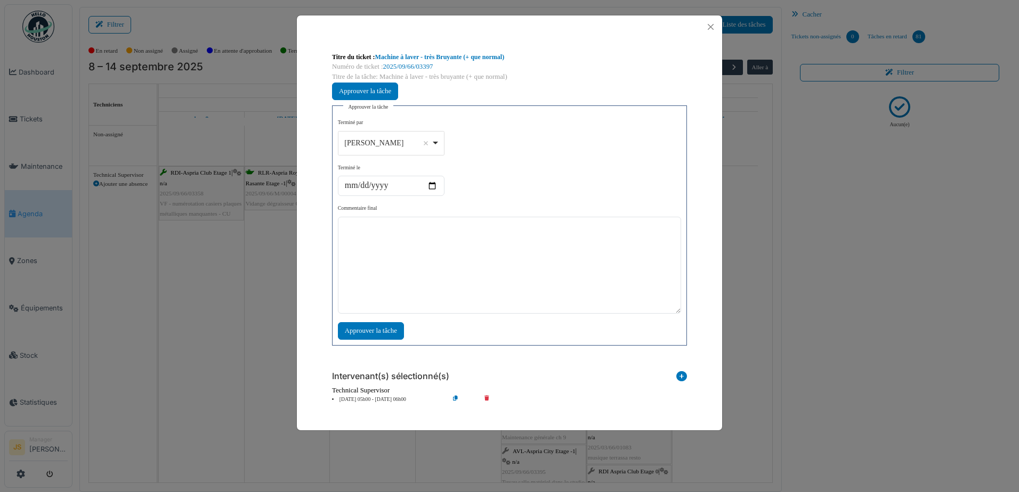
click at [439, 142] on div "Alexandre Michailidis Remove item" at bounding box center [390, 142] width 97 height 15
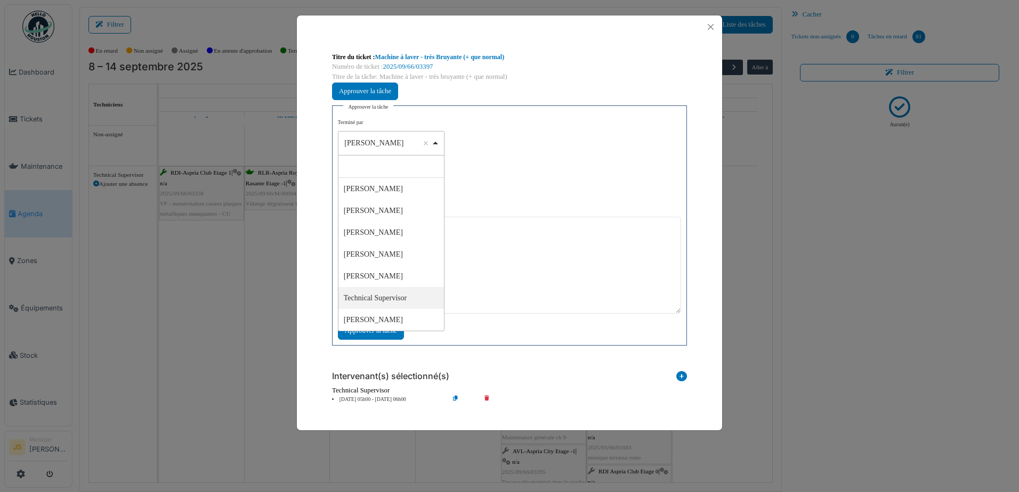
select select "****"
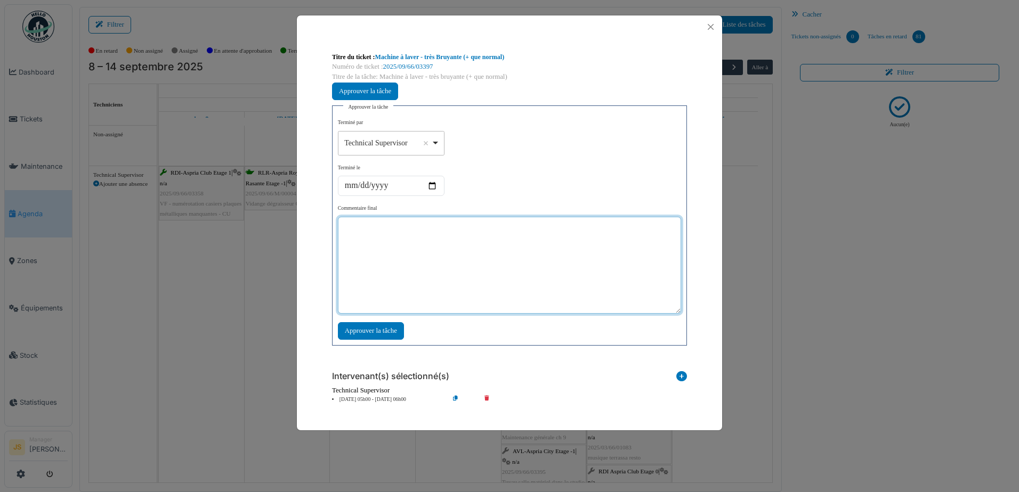
click at [419, 276] on textarea at bounding box center [509, 265] width 343 height 97
type textarea "**********"
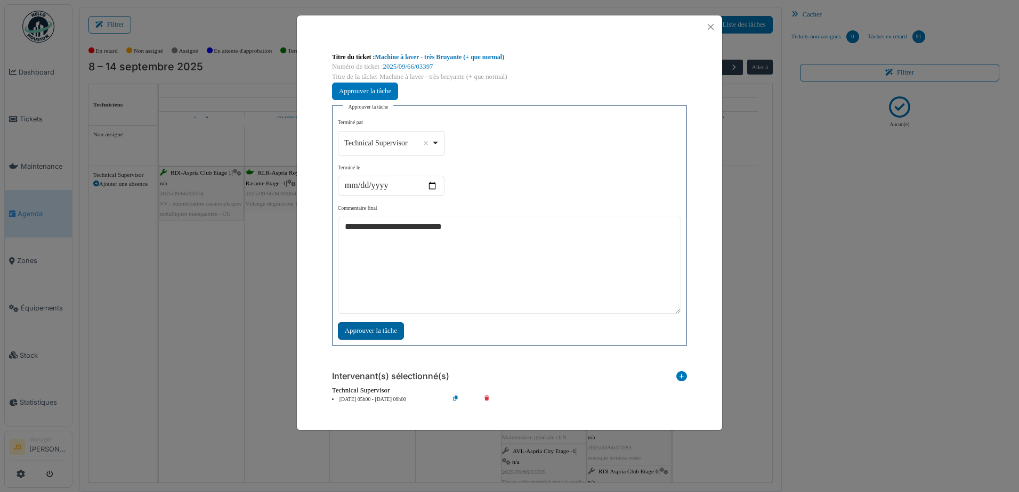
click at [386, 327] on div "Approuver la tâche" at bounding box center [371, 331] width 66 height 18
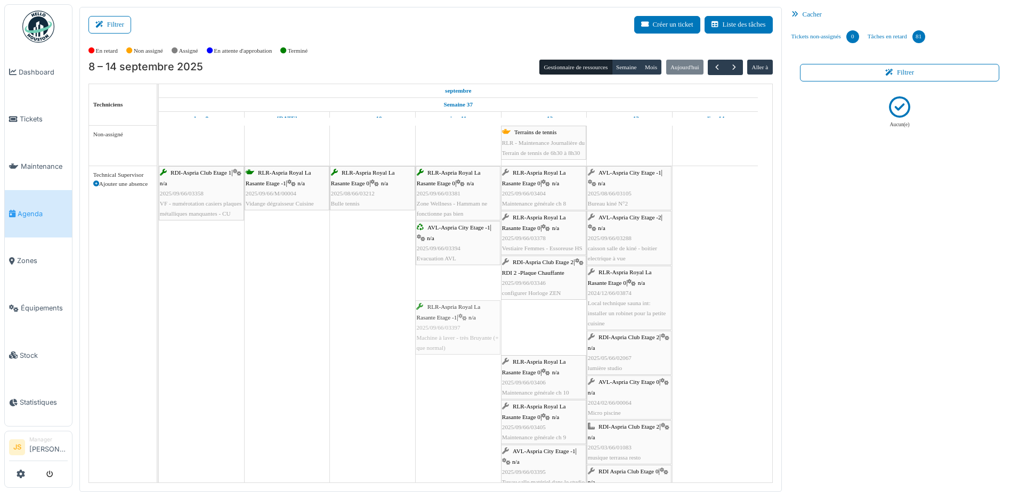
drag, startPoint x: 554, startPoint y: 322, endPoint x: 484, endPoint y: 322, distance: 70.3
click at [159, 322] on div "RDI-Aspria Club Etage 1 | n/a 2025/09/66/03358 VF - numérotation casiers plaque…" at bounding box center [159, 457] width 0 height 583
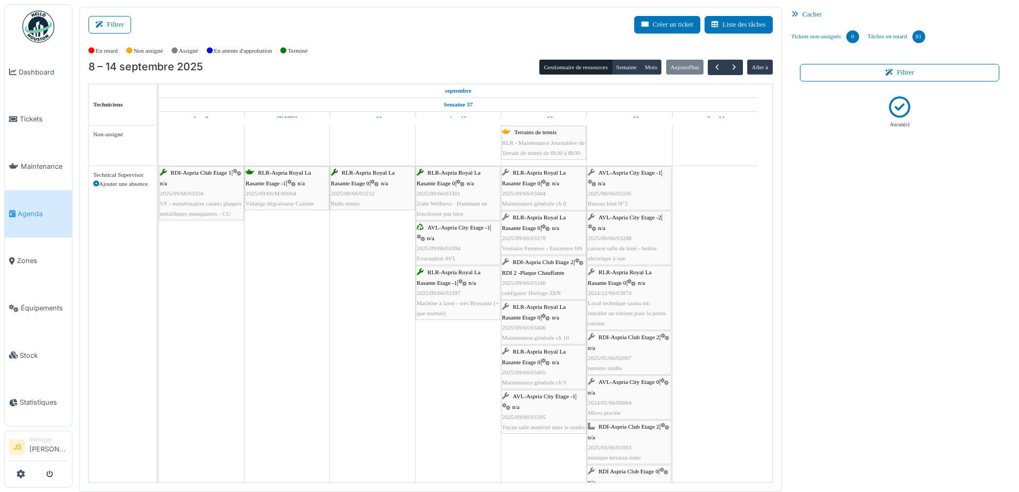
click at [560, 415] on div "AVL-Aspria City Etage -1 | n/a 2025/09/66/03395 Tuyau salle matériel dans le st…" at bounding box center [543, 412] width 83 height 41
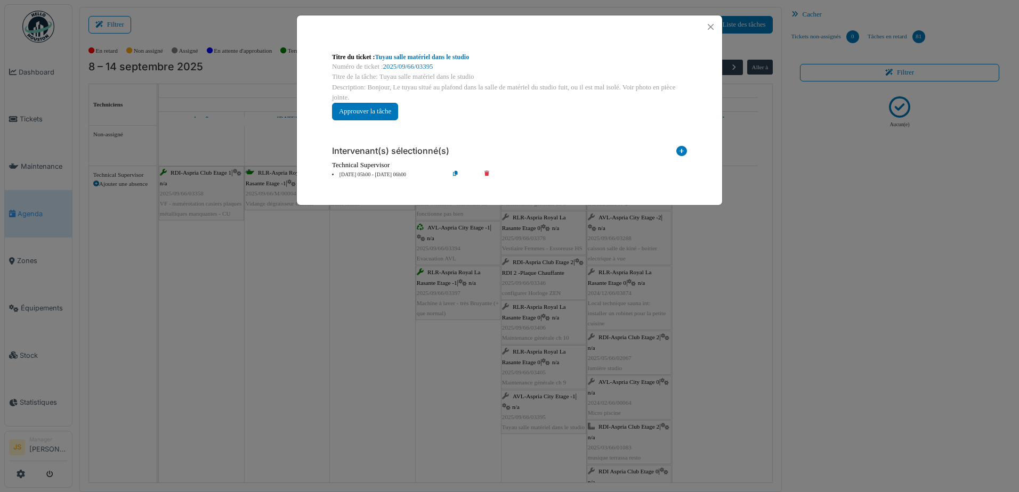
click at [487, 172] on icon at bounding box center [494, 175] width 30 height 8
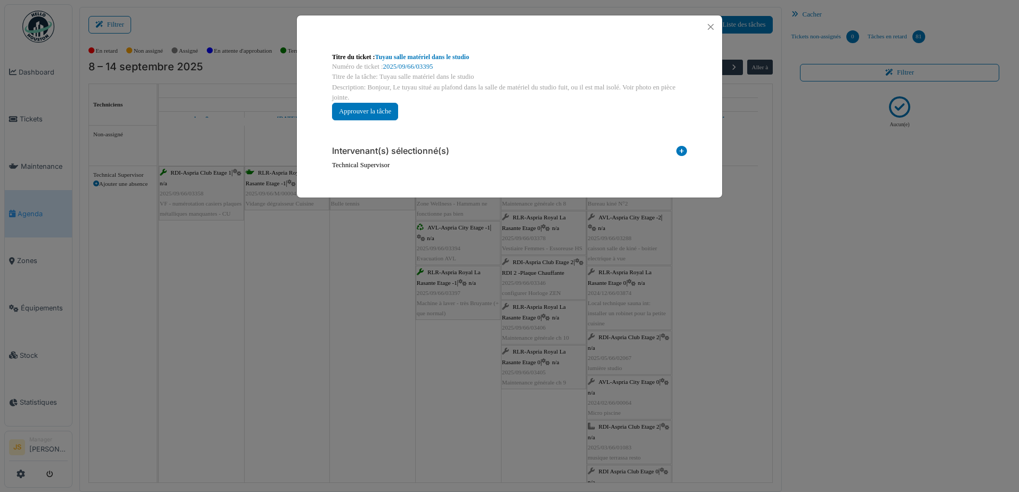
click at [679, 150] on icon at bounding box center [681, 153] width 11 height 14
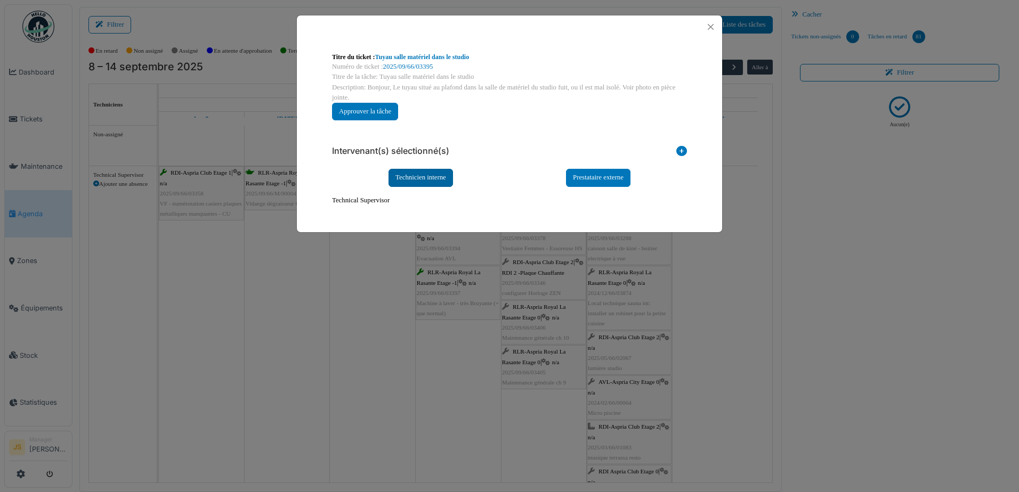
click at [438, 175] on div "Technicien interne" at bounding box center [420, 178] width 64 height 18
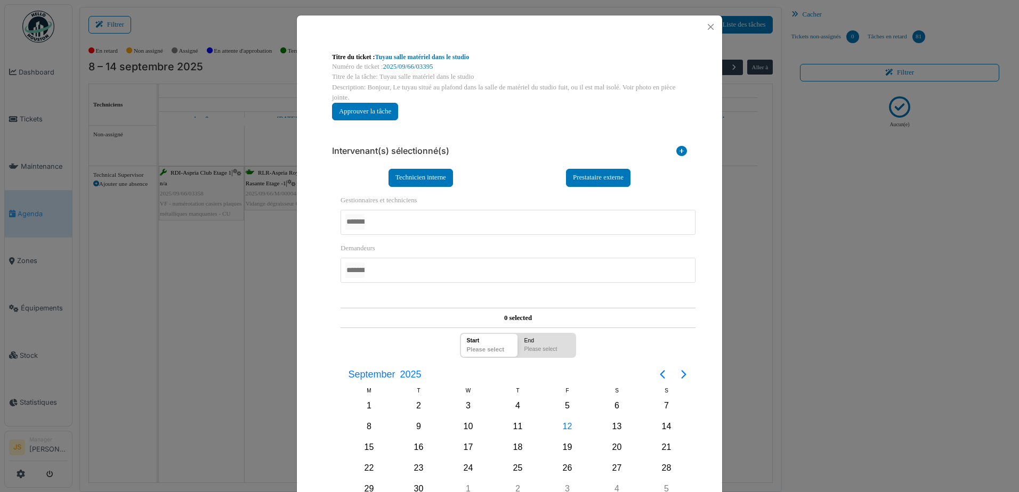
click at [403, 217] on div at bounding box center [517, 222] width 355 height 25
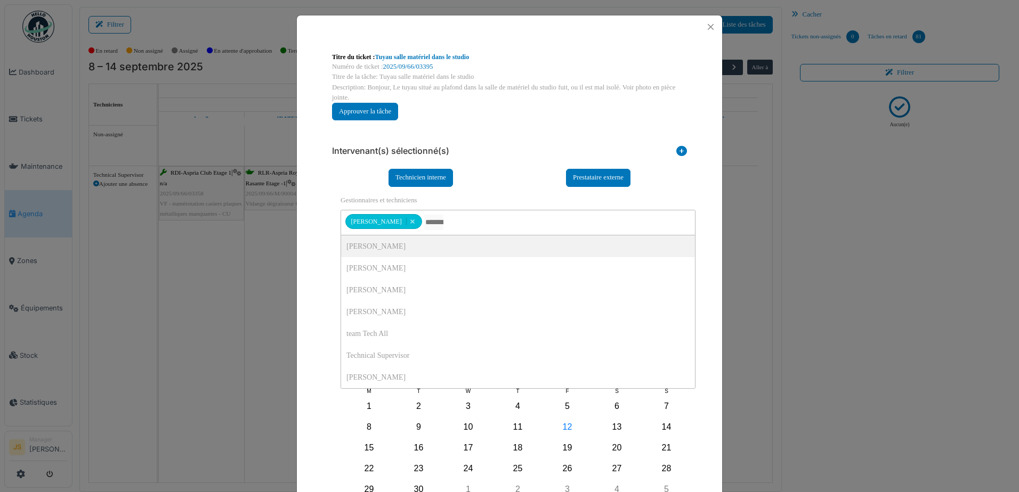
click at [328, 242] on div "**********" at bounding box center [509, 360] width 365 height 347
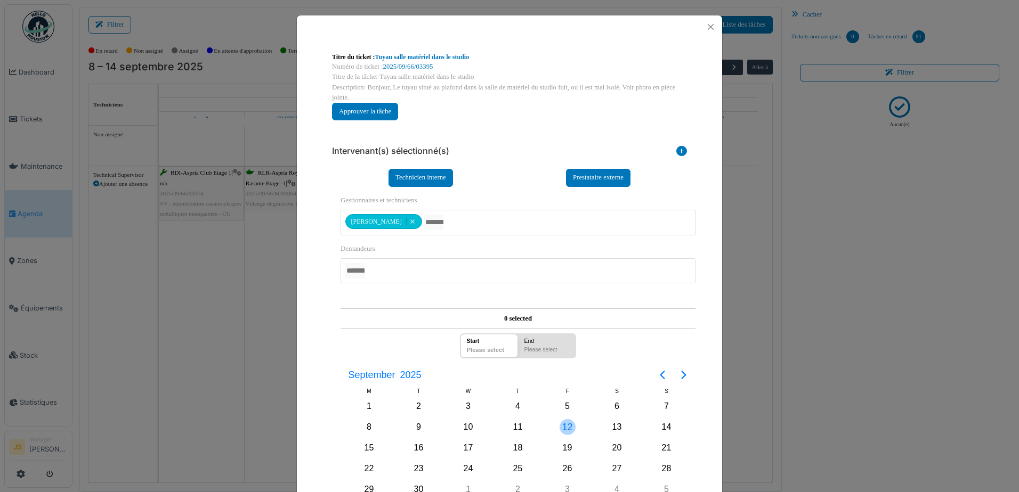
click at [565, 431] on div "12" at bounding box center [567, 427] width 16 height 16
click at [566, 426] on div "12" at bounding box center [567, 427] width 16 height 16
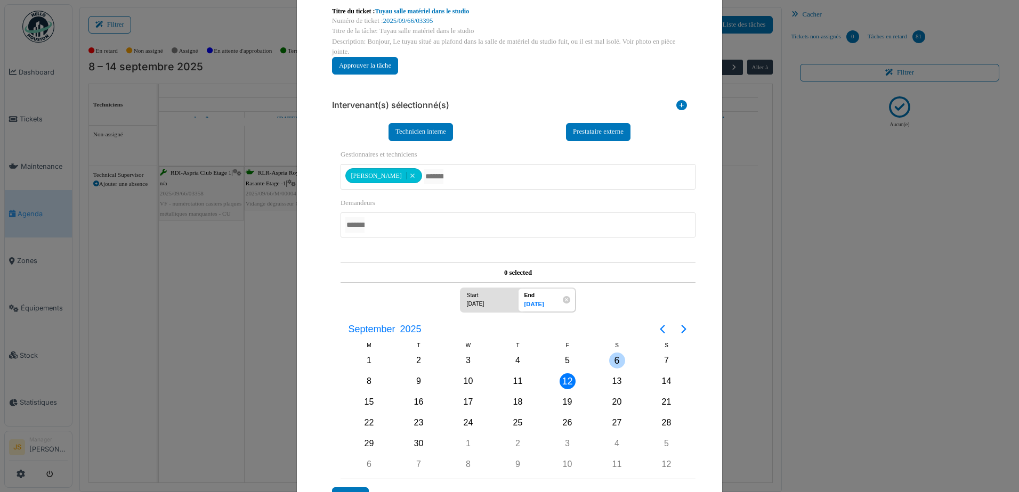
scroll to position [119, 0]
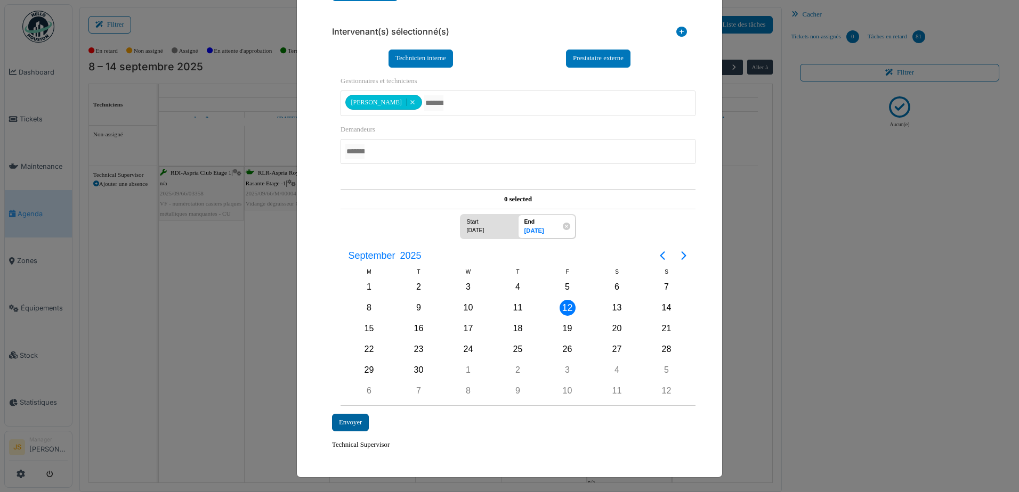
click at [357, 422] on div "Envoyer" at bounding box center [350, 423] width 37 height 18
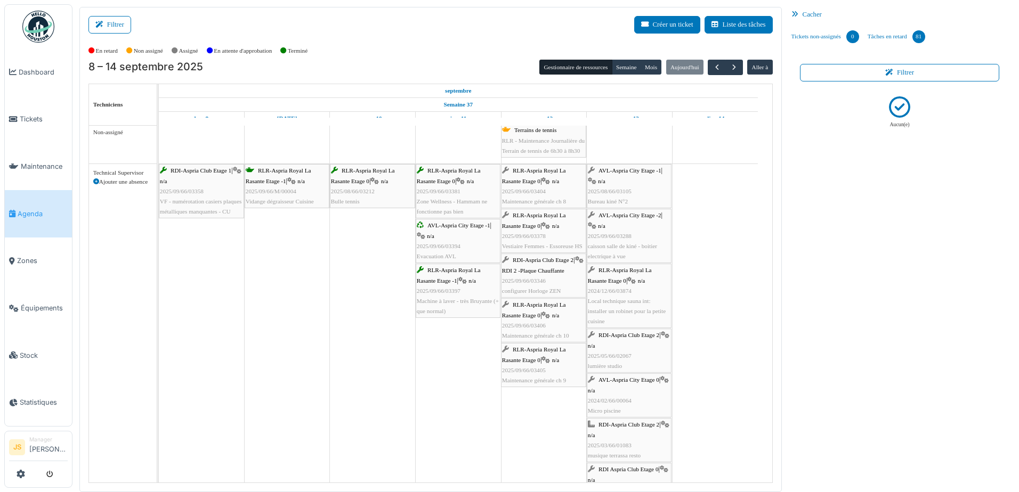
scroll to position [0, 0]
